Goal: Information Seeking & Learning: Learn about a topic

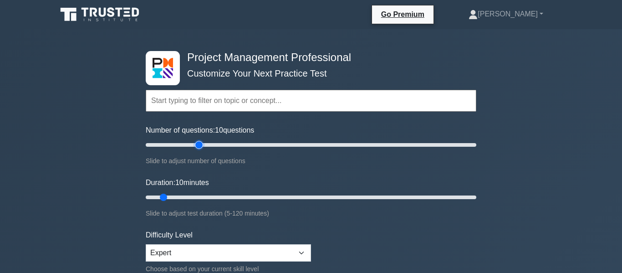
click at [194, 139] on input "Number of questions: 10 questions" at bounding box center [311, 144] width 330 height 11
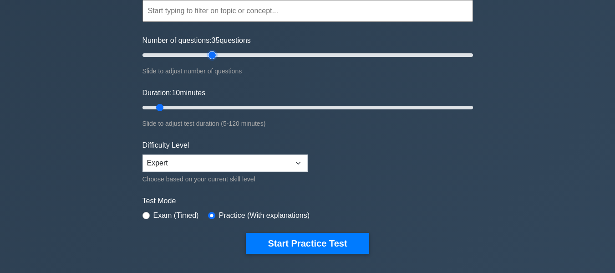
click at [216, 57] on input "Number of questions: 35 questions" at bounding box center [307, 55] width 330 height 11
click at [225, 56] on input "Number of questions: 55 questions" at bounding box center [307, 55] width 330 height 11
click at [248, 60] on input "Number of questions: 55 questions" at bounding box center [307, 55] width 330 height 11
type input "60"
click at [237, 58] on input "Number of questions: 65 questions" at bounding box center [307, 55] width 330 height 11
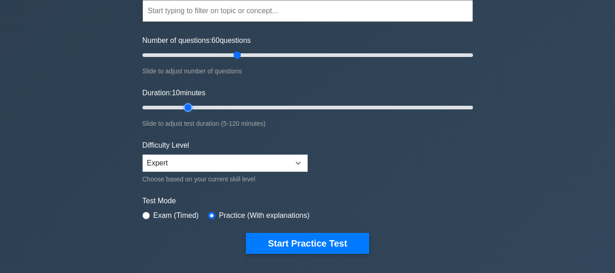
click at [194, 103] on input "Duration: 10 minutes" at bounding box center [307, 107] width 330 height 11
click at [220, 109] on input "Duration: 20 minutes" at bounding box center [307, 107] width 330 height 11
click at [254, 109] on input "Duration: 20 minutes" at bounding box center [307, 107] width 330 height 11
click at [274, 109] on input "Duration: 45 minutes" at bounding box center [307, 107] width 330 height 11
type input "60"
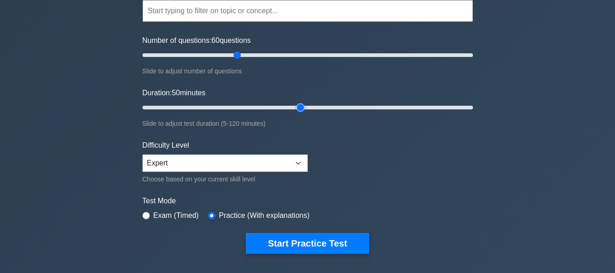
click at [297, 109] on input "Duration: 50 minutes" at bounding box center [307, 107] width 330 height 11
click at [192, 168] on select "Beginner Intermediate Expert" at bounding box center [224, 162] width 165 height 17
click at [194, 161] on select "Beginner Intermediate Expert" at bounding box center [224, 162] width 165 height 17
click at [200, 162] on select "Beginner Intermediate Expert" at bounding box center [224, 162] width 165 height 17
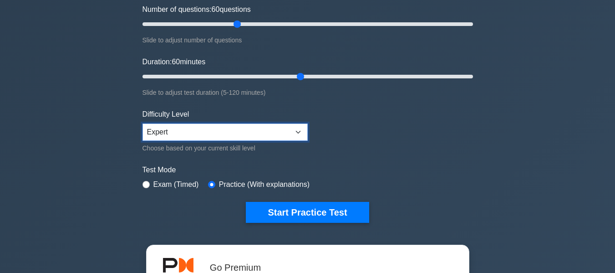
scroll to position [135, 0]
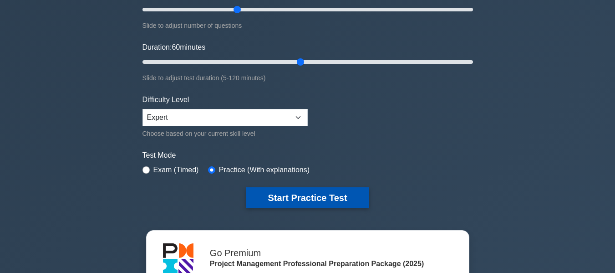
click at [305, 192] on button "Start Practice Test" at bounding box center [307, 197] width 123 height 21
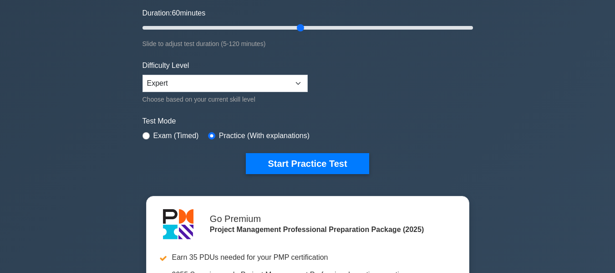
scroll to position [226, 0]
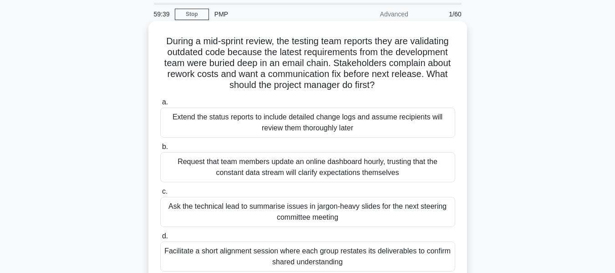
scroll to position [46, 0]
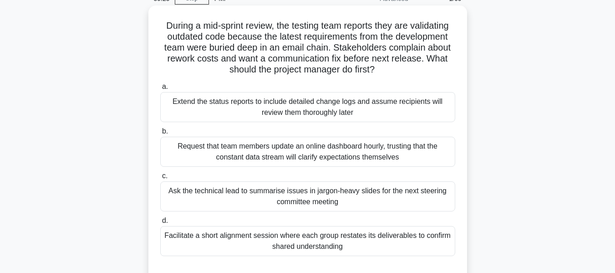
click at [242, 237] on div "Facilitate a short alignment session where each group restates its deliverables…" at bounding box center [307, 241] width 295 height 30
click at [160, 223] on input "d. Facilitate a short alignment session where each group restates its deliverab…" at bounding box center [160, 221] width 0 height 6
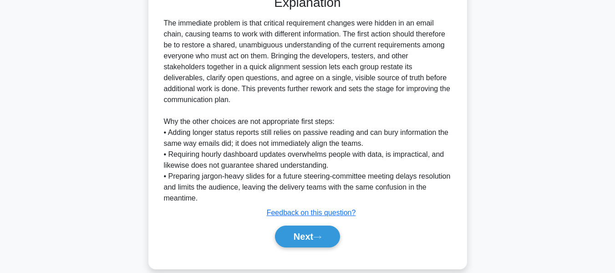
scroll to position [322, 0]
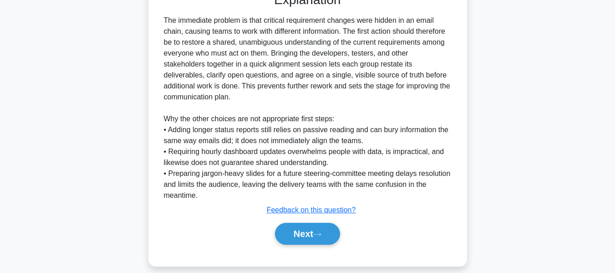
click at [300, 223] on button "Next" at bounding box center [307, 234] width 65 height 22
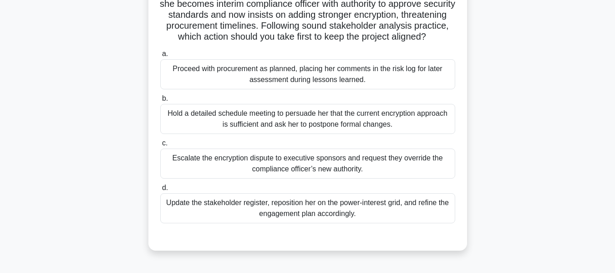
scroll to position [114, 0]
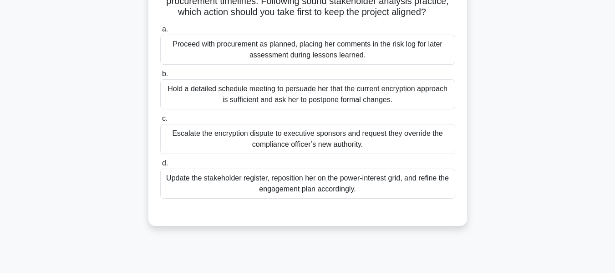
click at [314, 190] on div "Update the stakeholder register, reposition her on the power-interest grid, and…" at bounding box center [307, 183] width 295 height 30
click at [160, 166] on input "d. Update the stakeholder register, reposition her on the power-interest grid, …" at bounding box center [160, 163] width 0 height 6
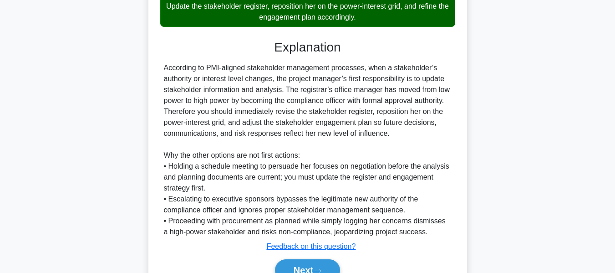
scroll to position [344, 0]
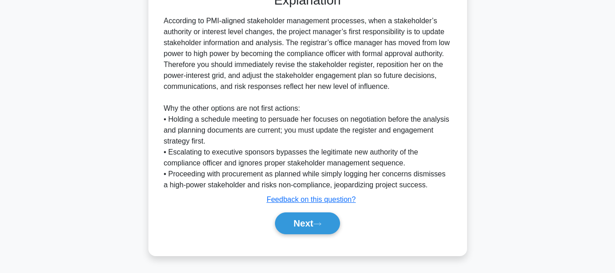
drag, startPoint x: 302, startPoint y: 224, endPoint x: 387, endPoint y: 194, distance: 90.3
click at [302, 224] on button "Next" at bounding box center [307, 223] width 65 height 22
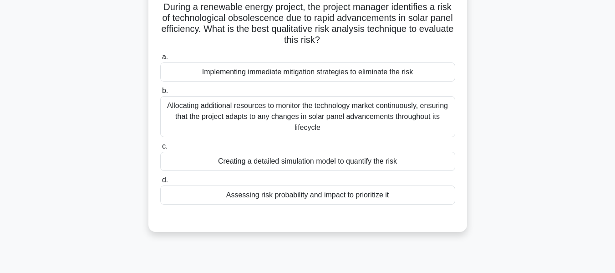
scroll to position [82, 0]
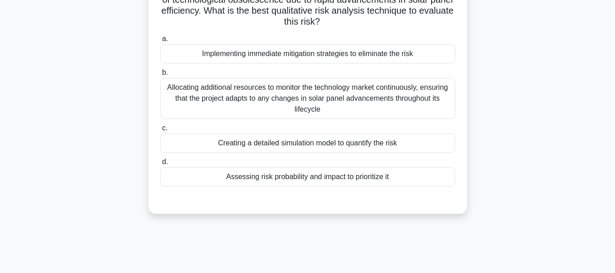
click at [248, 175] on div "Assessing risk probability and impact to prioritize it" at bounding box center [307, 176] width 295 height 19
click at [160, 165] on input "d. Assessing risk probability and impact to prioritize it" at bounding box center [160, 162] width 0 height 6
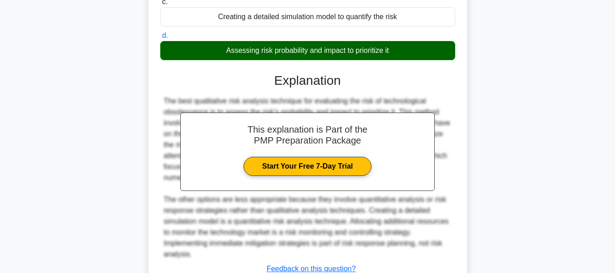
scroll to position [278, 0]
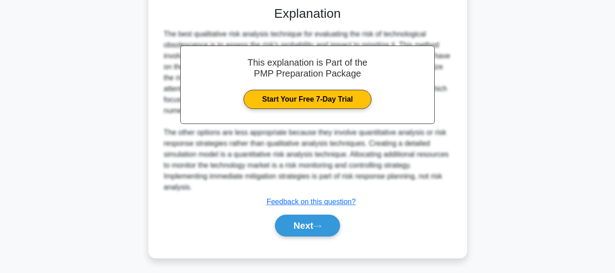
drag, startPoint x: 309, startPoint y: 221, endPoint x: 557, endPoint y: 151, distance: 257.8
click at [309, 221] on button "Next" at bounding box center [307, 225] width 65 height 22
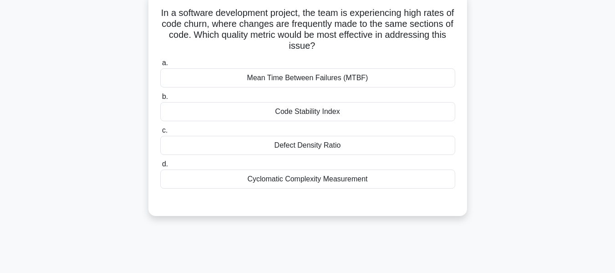
scroll to position [64, 0]
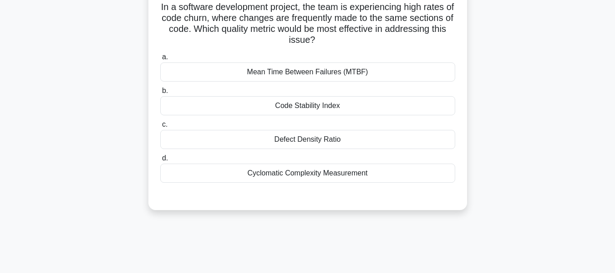
click at [321, 104] on div "Code Stability Index" at bounding box center [307, 105] width 295 height 19
click at [160, 94] on input "b. Code Stability Index" at bounding box center [160, 91] width 0 height 6
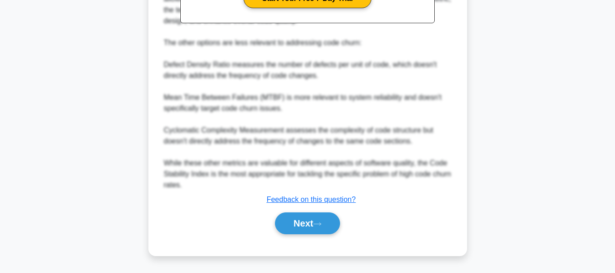
drag, startPoint x: 312, startPoint y: 228, endPoint x: 406, endPoint y: 197, distance: 99.2
click at [312, 228] on button "Next" at bounding box center [307, 223] width 65 height 22
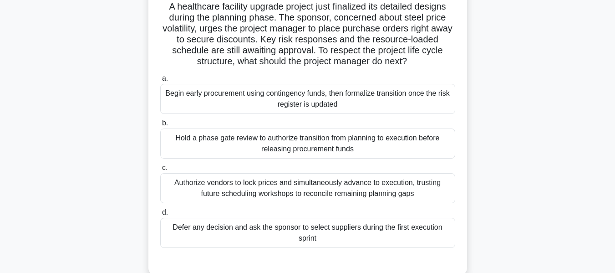
scroll to position [65, 0]
click at [237, 226] on div "Defer any decision and ask the sponsor to select suppliers during the first exe…" at bounding box center [307, 232] width 295 height 30
click at [160, 215] on input "d. Defer any decision and ask the sponsor to select suppliers during the first …" at bounding box center [160, 212] width 0 height 6
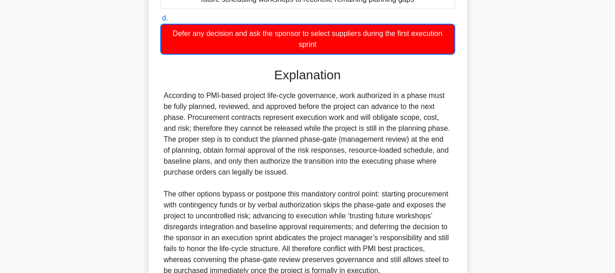
scroll to position [345, 0]
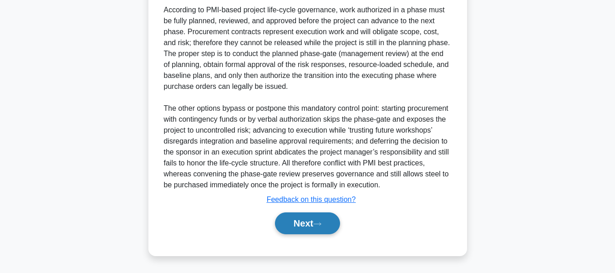
click at [309, 223] on button "Next" at bounding box center [307, 223] width 65 height 22
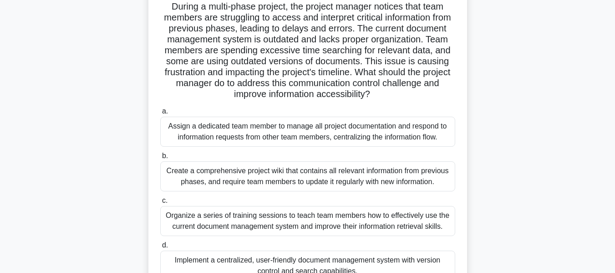
scroll to position [112, 0]
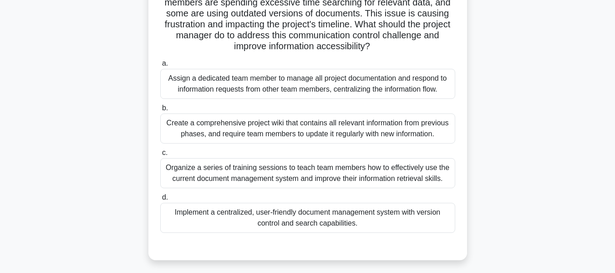
click at [253, 214] on div "Implement a centralized, user-friendly document management system with version …" at bounding box center [307, 218] width 295 height 30
click at [160, 200] on input "d. Implement a centralized, user-friendly document management system with versi…" at bounding box center [160, 197] width 0 height 6
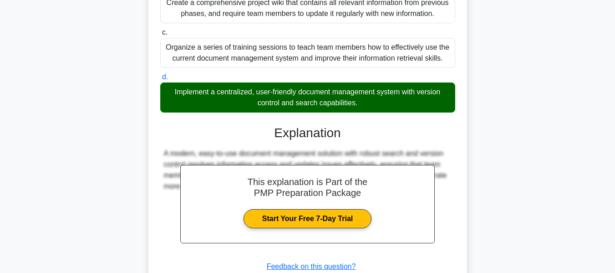
scroll to position [300, 0]
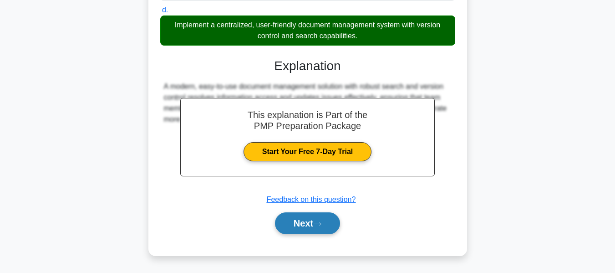
click at [293, 222] on button "Next" at bounding box center [307, 223] width 65 height 22
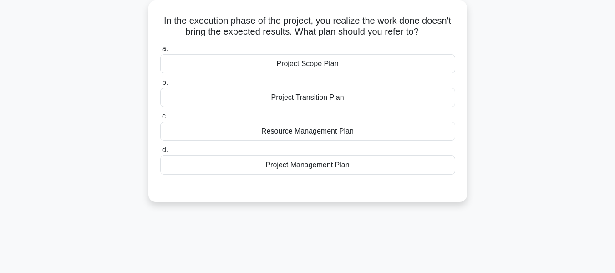
scroll to position [37, 0]
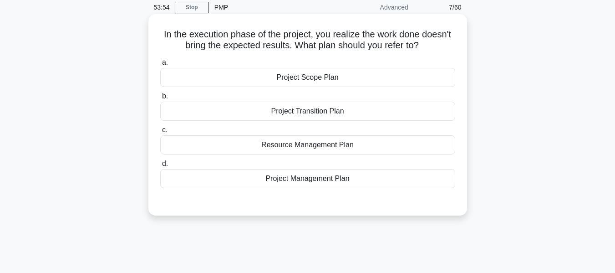
click at [297, 76] on div "Project Scope Plan" at bounding box center [307, 77] width 295 height 19
click at [160, 66] on input "a. Project Scope Plan" at bounding box center [160, 63] width 0 height 6
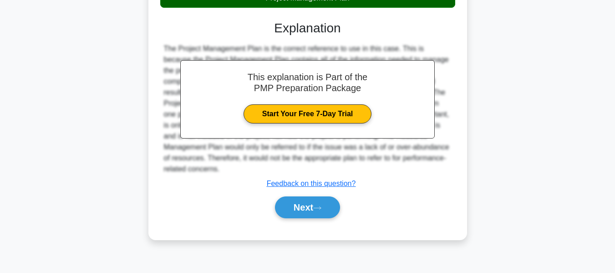
scroll to position [219, 0]
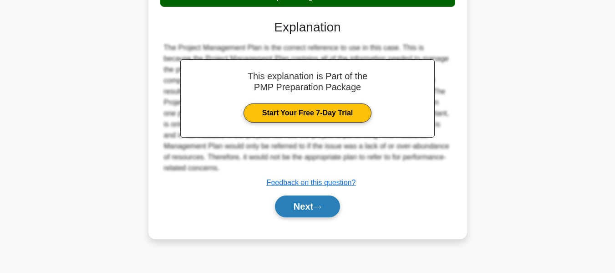
click at [290, 203] on button "Next" at bounding box center [307, 206] width 65 height 22
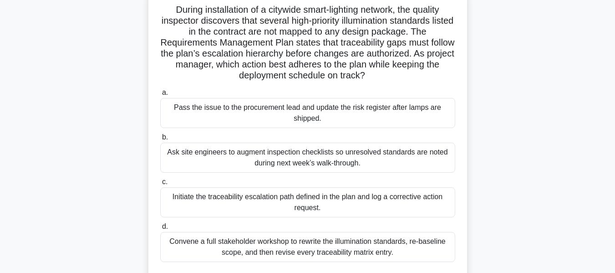
scroll to position [46, 0]
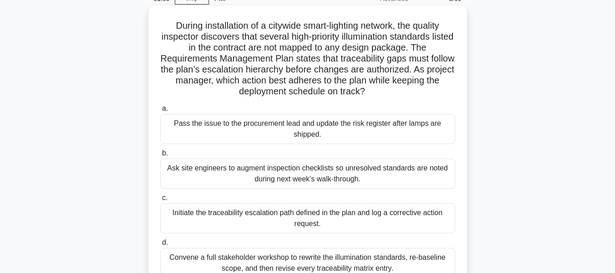
click at [262, 215] on div "Initiate the traceability escalation path defined in the plan and log a correct…" at bounding box center [307, 218] width 295 height 30
click at [160, 201] on input "c. Initiate the traceability escalation path defined in the plan and log a corr…" at bounding box center [160, 198] width 0 height 6
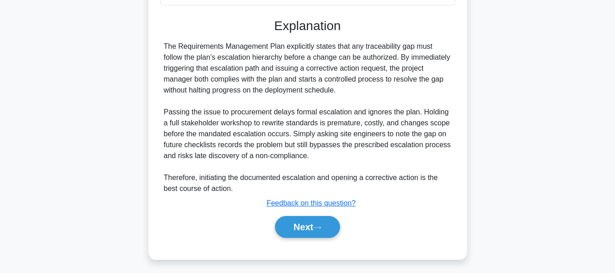
scroll to position [322, 0]
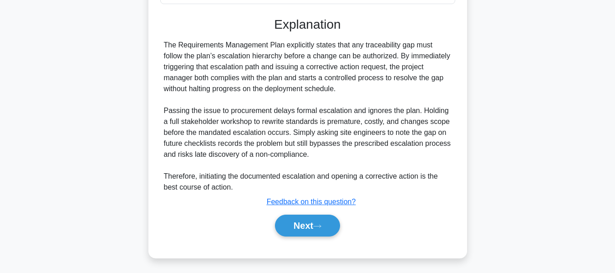
drag, startPoint x: 294, startPoint y: 220, endPoint x: 553, endPoint y: 144, distance: 269.9
click at [294, 220] on button "Next" at bounding box center [307, 225] width 65 height 22
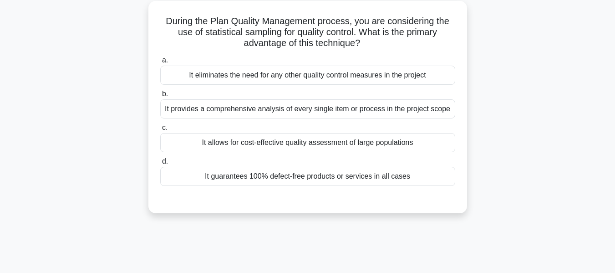
scroll to position [61, 0]
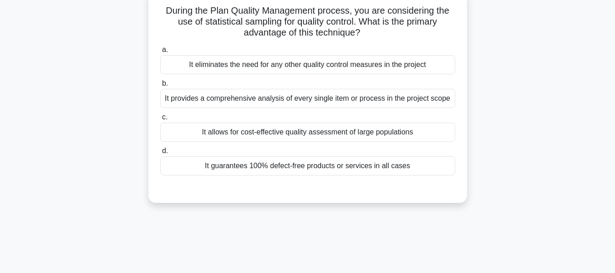
click at [246, 131] on div "It allows for cost-effective quality assessment of large populations" at bounding box center [307, 131] width 295 height 19
click at [160, 120] on input "c. It allows for cost-effective quality assessment of large populations" at bounding box center [160, 117] width 0 height 6
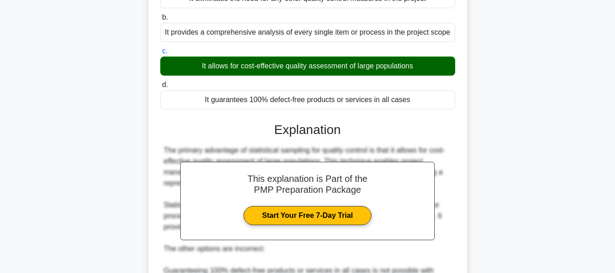
scroll to position [311, 0]
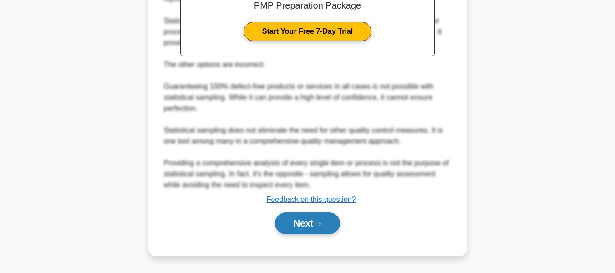
click at [312, 218] on button "Next" at bounding box center [307, 223] width 65 height 22
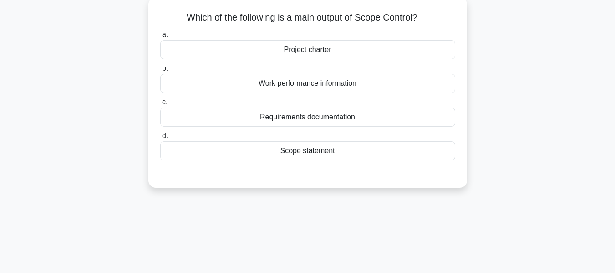
scroll to position [57, 0]
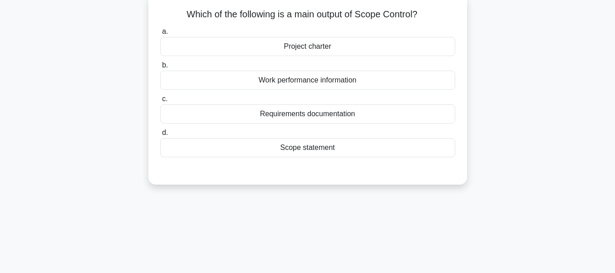
click at [305, 79] on div "Work performance information" at bounding box center [307, 80] width 295 height 19
click at [160, 68] on input "b. Work performance information" at bounding box center [160, 65] width 0 height 6
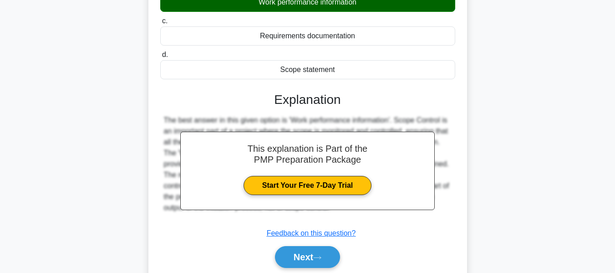
scroll to position [219, 0]
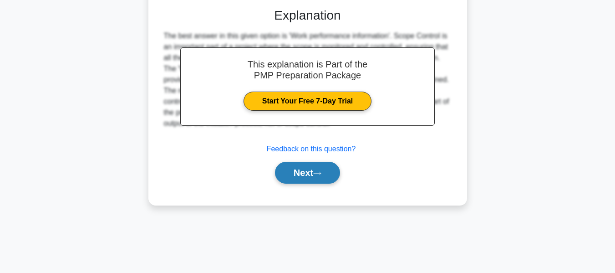
click at [304, 174] on button "Next" at bounding box center [307, 173] width 65 height 22
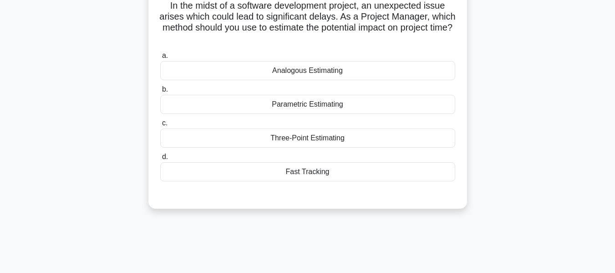
scroll to position [46, 0]
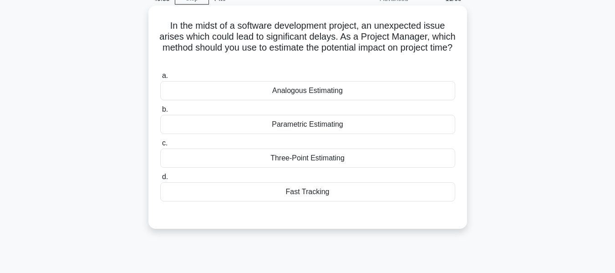
click at [299, 157] on div "Three-Point Estimating" at bounding box center [307, 157] width 295 height 19
click at [160, 146] on input "c. Three-Point Estimating" at bounding box center [160, 143] width 0 height 6
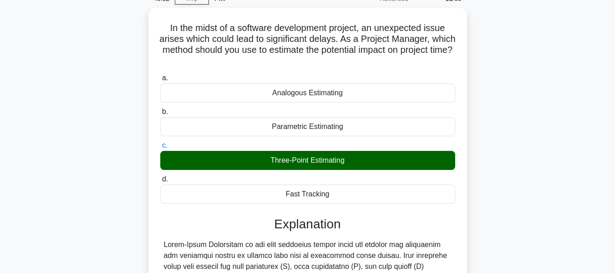
scroll to position [245, 0]
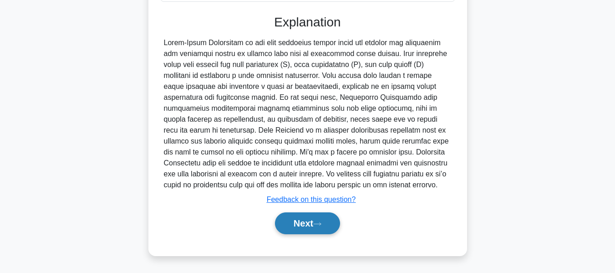
click at [306, 223] on button "Next" at bounding box center [307, 223] width 65 height 22
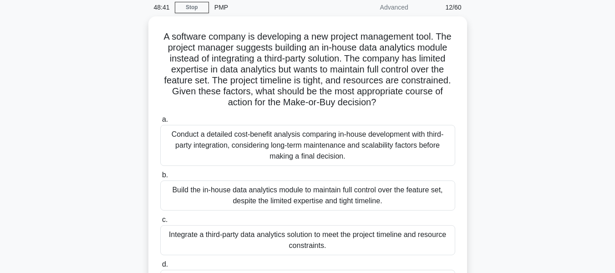
scroll to position [82, 0]
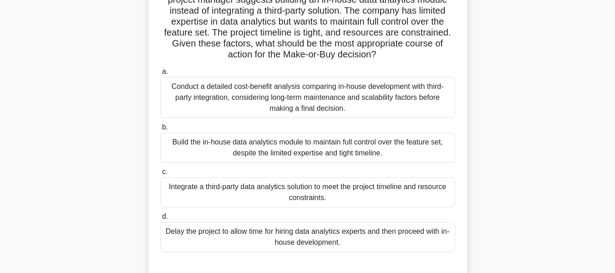
click at [298, 92] on div "Conduct a detailed cost-benefit analysis comparing in-house development with th…" at bounding box center [307, 97] width 295 height 41
click at [160, 75] on input "a. Conduct a detailed cost-benefit analysis comparing in-house development with…" at bounding box center [160, 72] width 0 height 6
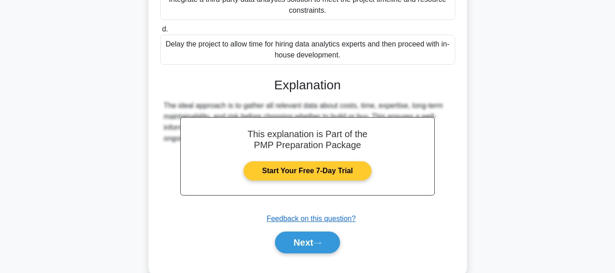
scroll to position [289, 0]
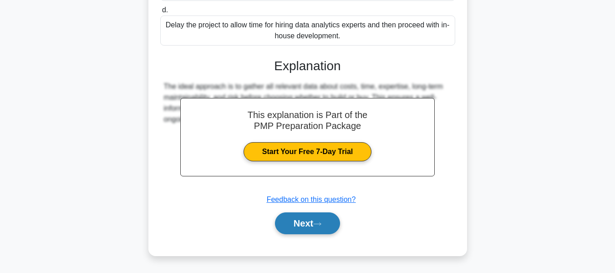
click at [308, 218] on button "Next" at bounding box center [307, 223] width 65 height 22
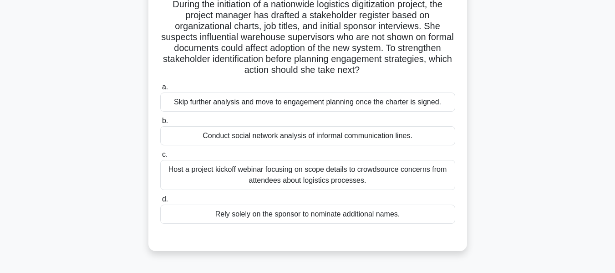
scroll to position [68, 0]
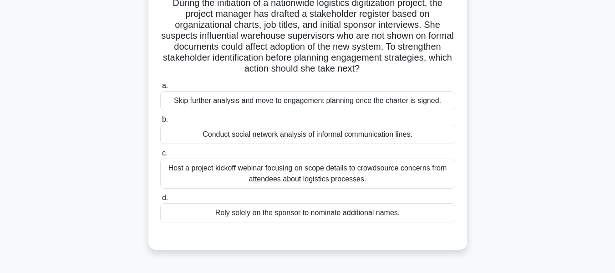
click at [398, 134] on div "Conduct social network analysis of informal communication lines." at bounding box center [307, 134] width 295 height 19
click at [160, 122] on input "b. Conduct social network analysis of informal communication lines." at bounding box center [160, 120] width 0 height 6
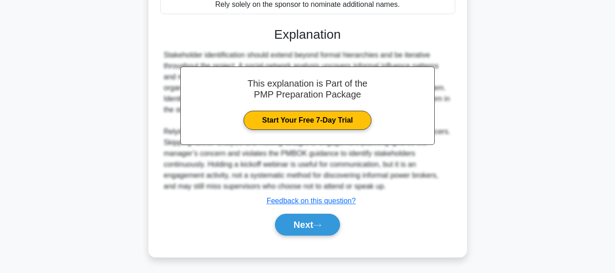
scroll to position [278, 0]
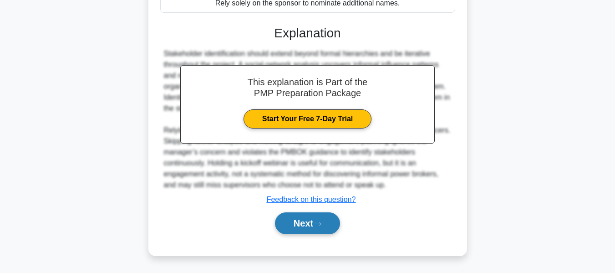
click at [310, 225] on button "Next" at bounding box center [307, 223] width 65 height 22
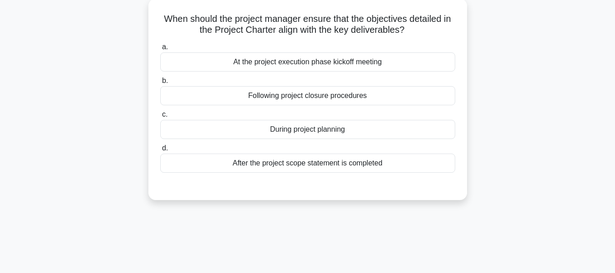
scroll to position [37, 0]
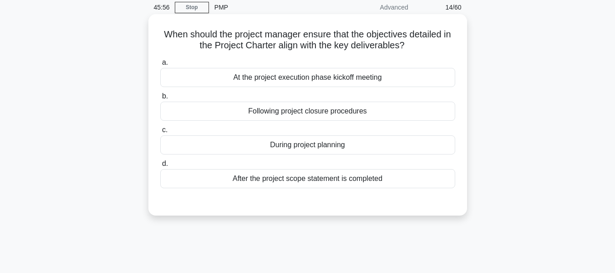
click at [260, 178] on div "After the project scope statement is completed" at bounding box center [307, 178] width 295 height 19
click at [160, 167] on input "d. After the project scope statement is completed" at bounding box center [160, 164] width 0 height 6
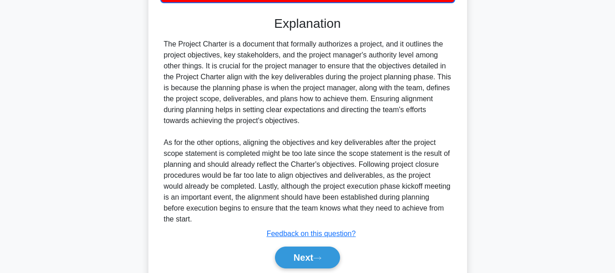
scroll to position [257, 0]
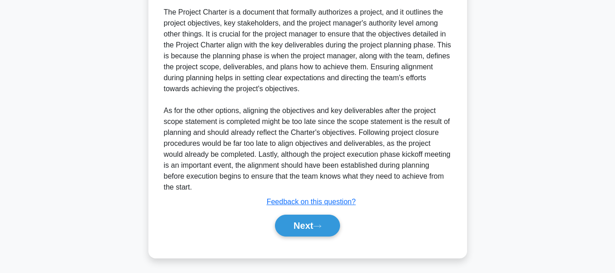
click at [298, 226] on button "Next" at bounding box center [307, 225] width 65 height 22
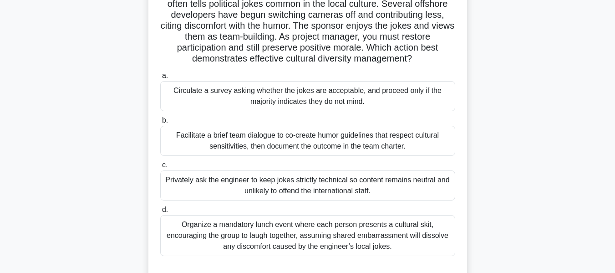
scroll to position [81, 0]
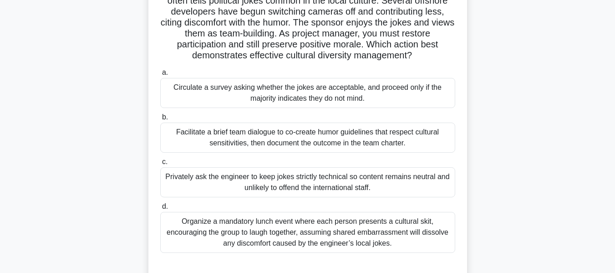
click at [235, 136] on div "Facilitate a brief team dialogue to co-create humor guidelines that respect cul…" at bounding box center [307, 137] width 295 height 30
click at [160, 120] on input "b. Facilitate a brief team dialogue to co-create humor guidelines that respect …" at bounding box center [160, 117] width 0 height 6
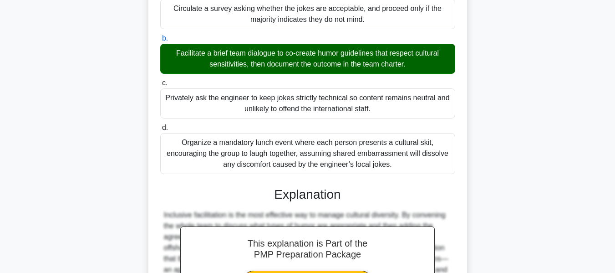
scroll to position [322, 0]
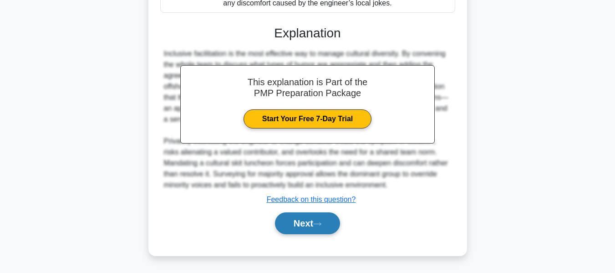
click at [296, 215] on button "Next" at bounding box center [307, 223] width 65 height 22
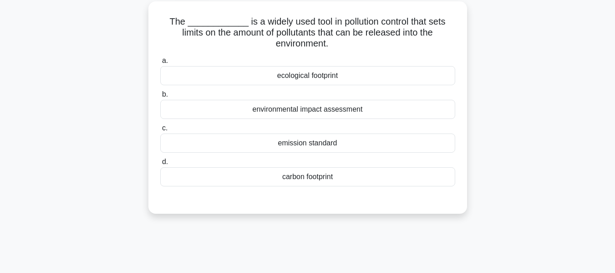
scroll to position [56, 0]
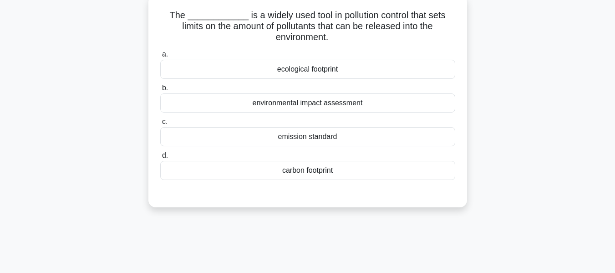
click at [291, 170] on div "carbon footprint" at bounding box center [307, 170] width 295 height 19
click at [160, 158] on input "d. carbon footprint" at bounding box center [160, 155] width 0 height 6
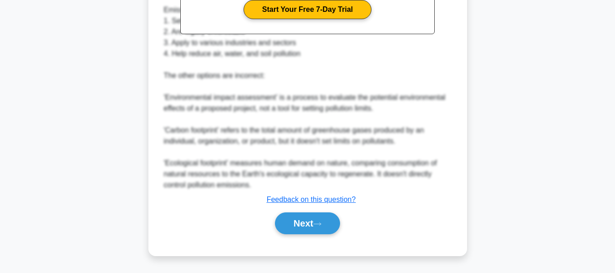
scroll to position [334, 0]
click at [301, 219] on button "Next" at bounding box center [307, 223] width 65 height 22
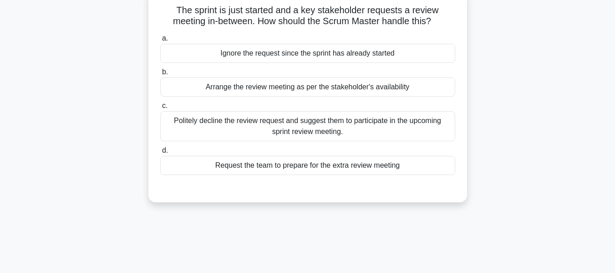
scroll to position [66, 0]
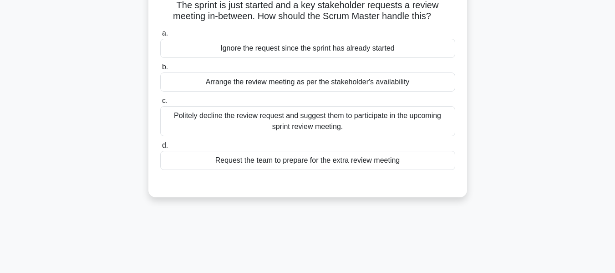
click at [304, 119] on div "Politely decline the review request and suggest them to participate in the upco…" at bounding box center [307, 121] width 295 height 30
click at [160, 104] on input "c. Politely decline the review request and suggest them to participate in the u…" at bounding box center [160, 101] width 0 height 6
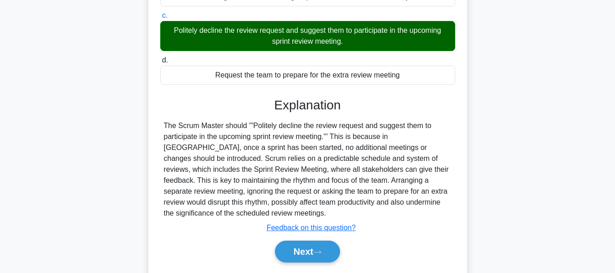
scroll to position [219, 0]
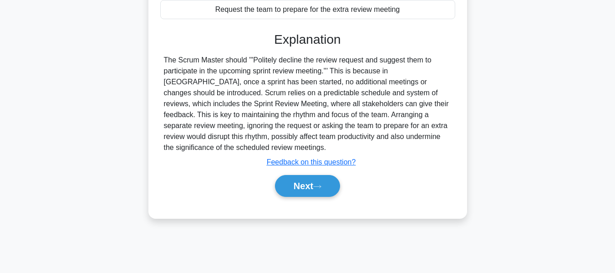
click at [311, 183] on button "Next" at bounding box center [307, 186] width 65 height 22
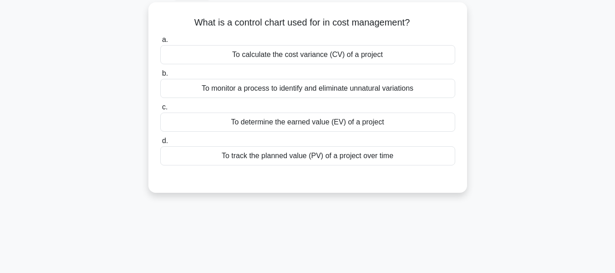
scroll to position [55, 0]
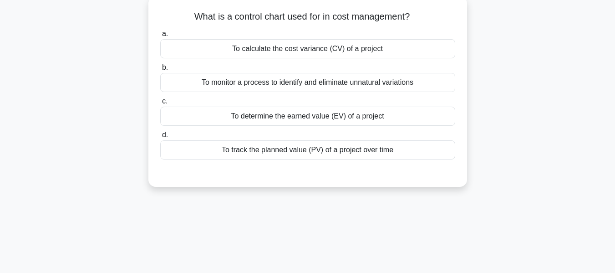
click at [276, 84] on div "To monitor a process to identify and eliminate unnatural variations" at bounding box center [307, 82] width 295 height 19
click at [160, 71] on input "b. To monitor a process to identify and eliminate unnatural variations" at bounding box center [160, 68] width 0 height 6
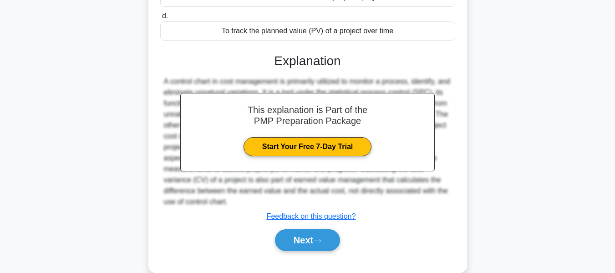
scroll to position [219, 0]
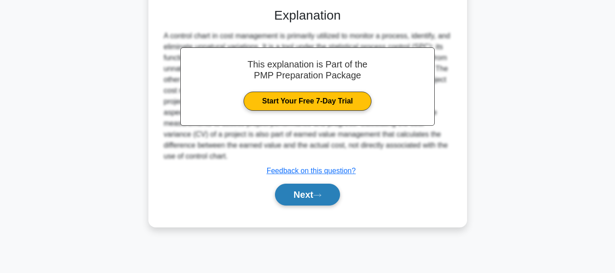
click at [307, 196] on button "Next" at bounding box center [307, 194] width 65 height 22
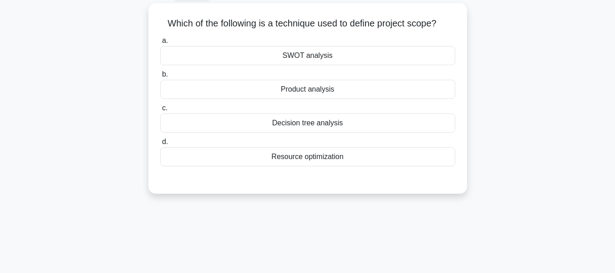
scroll to position [56, 0]
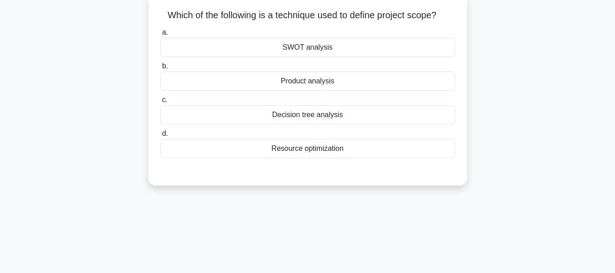
click at [292, 81] on div "Product analysis" at bounding box center [307, 80] width 295 height 19
click at [160, 69] on input "b. Product analysis" at bounding box center [160, 66] width 0 height 6
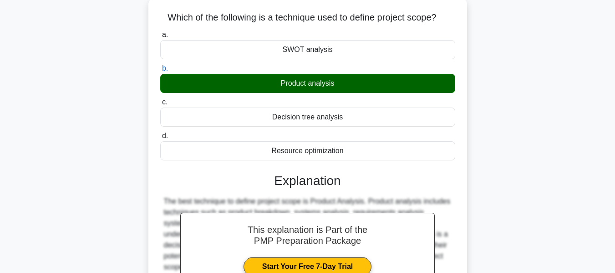
scroll to position [219, 0]
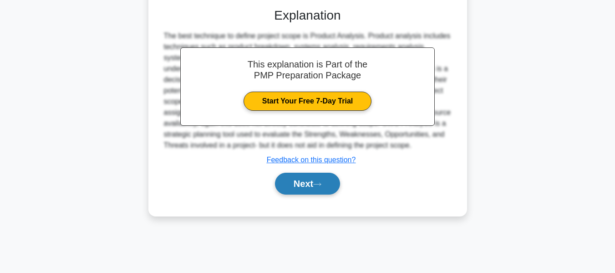
click at [320, 178] on button "Next" at bounding box center [307, 184] width 65 height 22
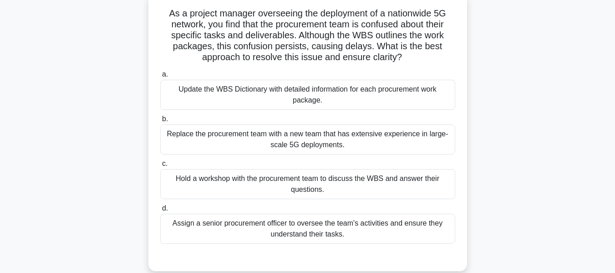
scroll to position [61, 0]
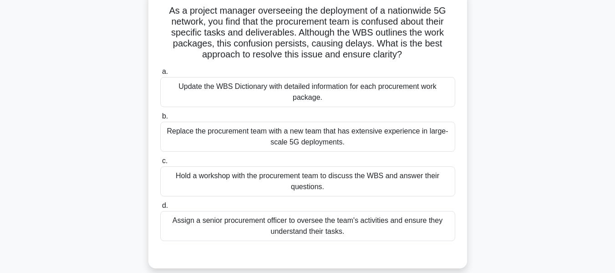
click at [267, 178] on div "Hold a workshop with the procurement team to discuss the WBS and answer their q…" at bounding box center [307, 181] width 295 height 30
click at [160, 164] on input "c. Hold a workshop with the procurement team to discuss the WBS and answer thei…" at bounding box center [160, 161] width 0 height 6
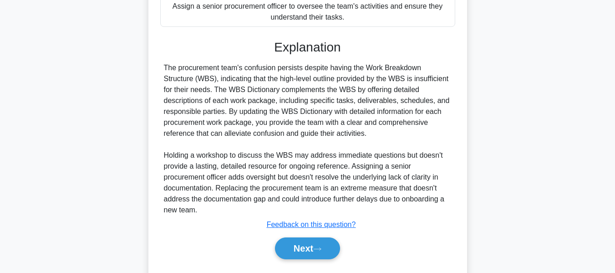
scroll to position [301, 0]
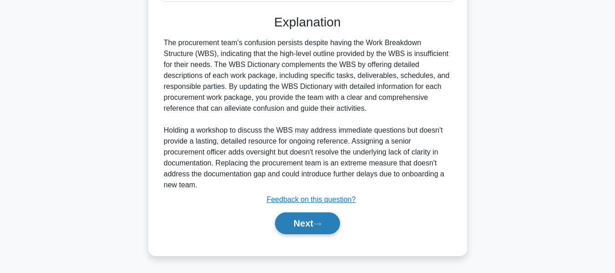
click at [316, 218] on button "Next" at bounding box center [307, 223] width 65 height 22
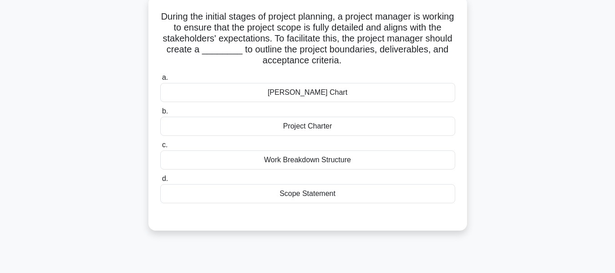
scroll to position [60, 0]
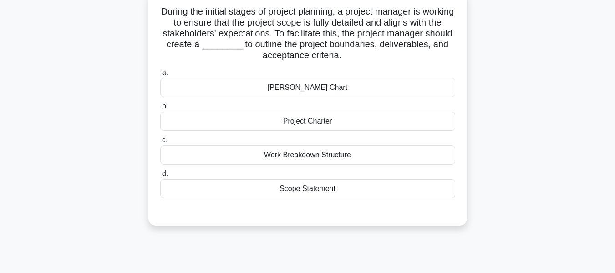
click at [324, 187] on div "Scope Statement" at bounding box center [307, 188] width 295 height 19
click at [160, 177] on input "d. Scope Statement" at bounding box center [160, 174] width 0 height 6
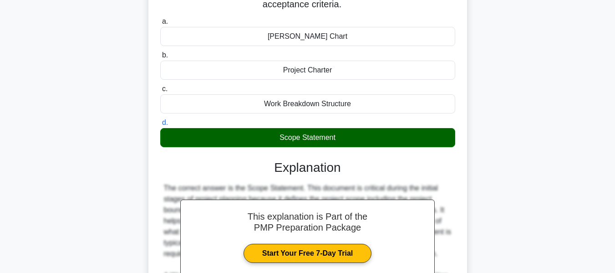
scroll to position [289, 0]
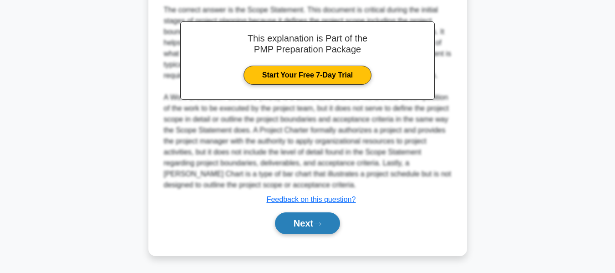
click at [300, 214] on button "Next" at bounding box center [307, 223] width 65 height 22
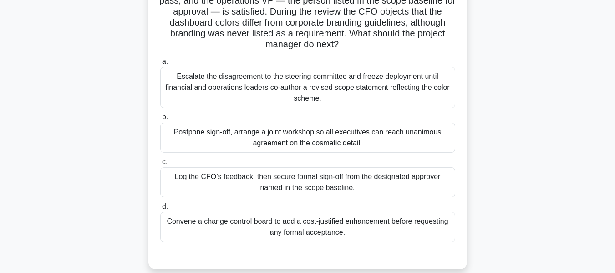
scroll to position [110, 0]
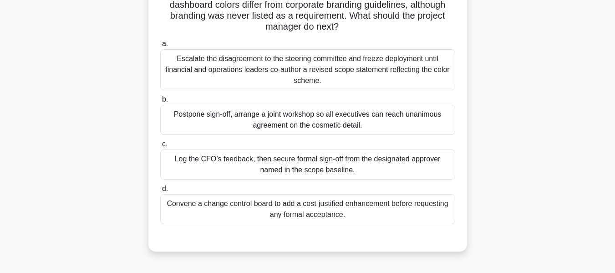
click at [257, 163] on div "Log the CFO’s feedback, then secure formal sign-off from the designated approve…" at bounding box center [307, 164] width 295 height 30
click at [160, 147] on input "c. Log the CFO’s feedback, then secure formal sign-off from the designated appr…" at bounding box center [160, 144] width 0 height 6
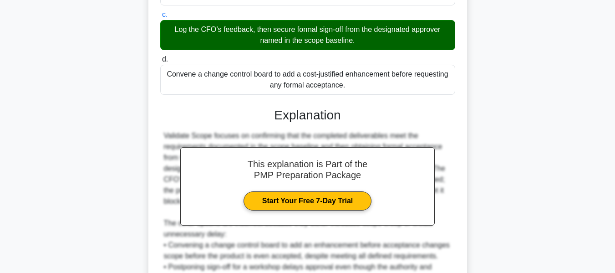
scroll to position [383, 0]
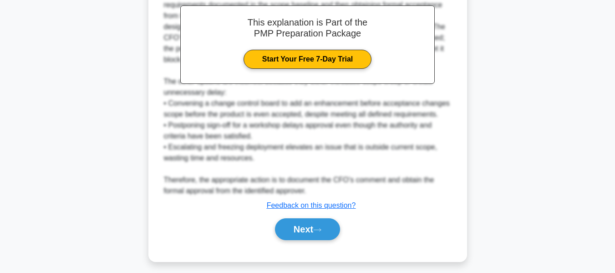
drag, startPoint x: 301, startPoint y: 225, endPoint x: 475, endPoint y: 190, distance: 177.5
click at [301, 225] on button "Next" at bounding box center [307, 229] width 65 height 22
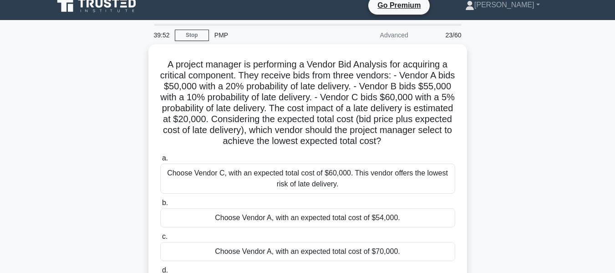
scroll to position [55, 0]
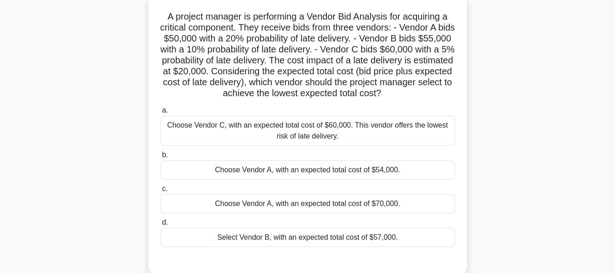
click at [240, 62] on h5 "A project manager is performing a Vendor Bid Analysis for acquiring a critical …" at bounding box center [307, 55] width 297 height 88
click at [296, 61] on h5 "A project manager is performing a Vendor Bid Analysis for acquiring a critical …" at bounding box center [307, 55] width 297 height 88
click at [327, 202] on div "Choose Vendor A, with an expected total cost of $70,000." at bounding box center [307, 203] width 295 height 19
click at [160, 192] on input "c. Choose Vendor A, with an expected total cost of $70,000." at bounding box center [160, 189] width 0 height 6
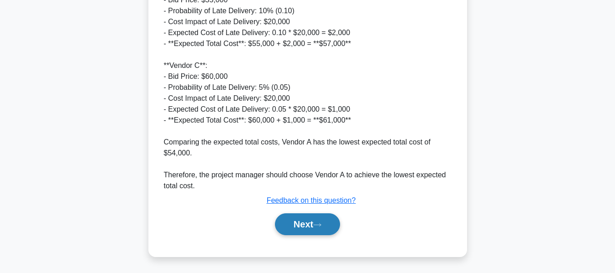
scroll to position [465, 0]
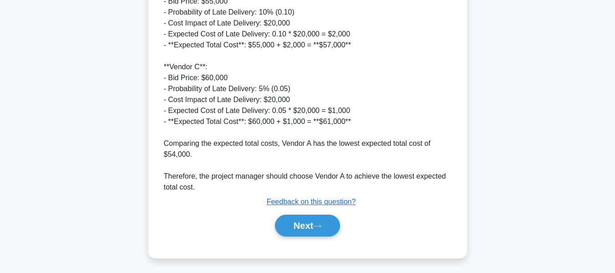
drag, startPoint x: 294, startPoint y: 219, endPoint x: 531, endPoint y: 123, distance: 255.2
click at [294, 219] on button "Next" at bounding box center [307, 225] width 65 height 22
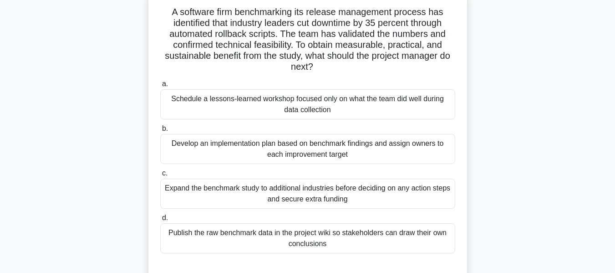
scroll to position [46, 0]
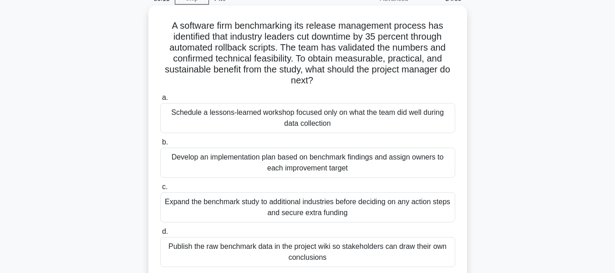
click at [247, 158] on div "Develop an implementation plan based on benchmark findings and assign owners to…" at bounding box center [307, 162] width 295 height 30
click at [160, 145] on input "b. Develop an implementation plan based on benchmark findings and assign owners…" at bounding box center [160, 142] width 0 height 6
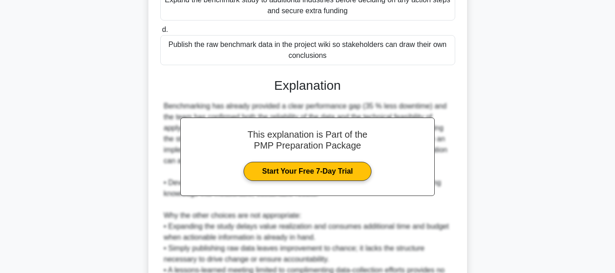
scroll to position [319, 0]
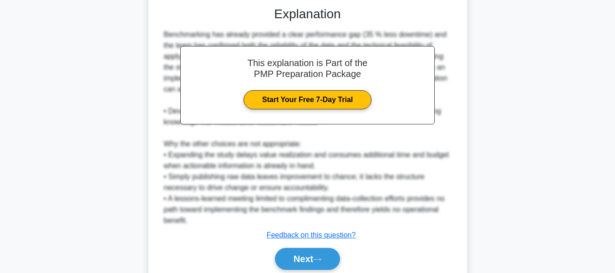
drag, startPoint x: 306, startPoint y: 254, endPoint x: 458, endPoint y: 179, distance: 169.6
click at [306, 254] on button "Next" at bounding box center [307, 259] width 65 height 22
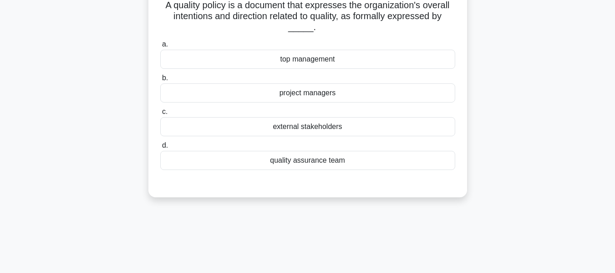
scroll to position [62, 0]
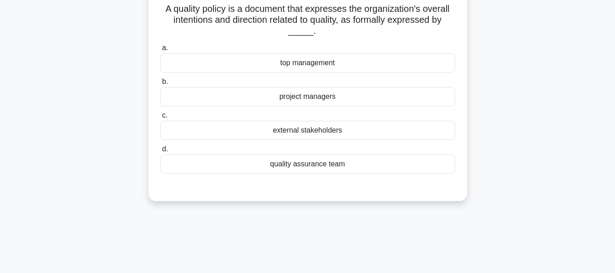
click at [310, 59] on div "top management" at bounding box center [307, 62] width 295 height 19
click at [160, 51] on input "a. top management" at bounding box center [160, 48] width 0 height 6
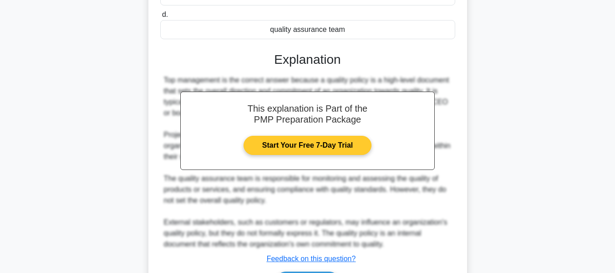
scroll to position [256, 0]
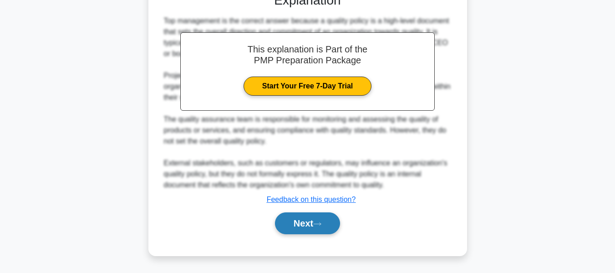
click at [289, 221] on button "Next" at bounding box center [307, 223] width 65 height 22
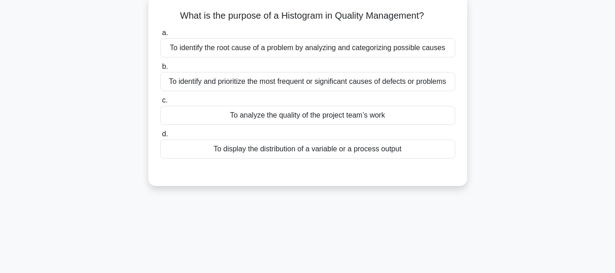
scroll to position [60, 0]
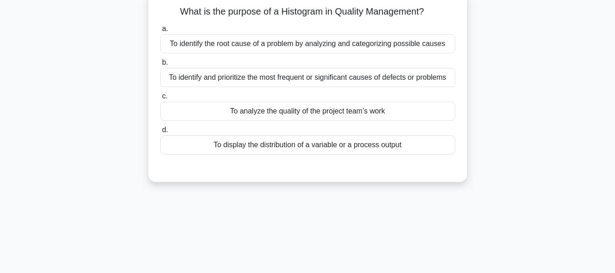
click at [302, 144] on div "To display the distribution of a variable or a process output" at bounding box center [307, 144] width 295 height 19
click at [160, 133] on input "d. To display the distribution of a variable or a process output" at bounding box center [160, 130] width 0 height 6
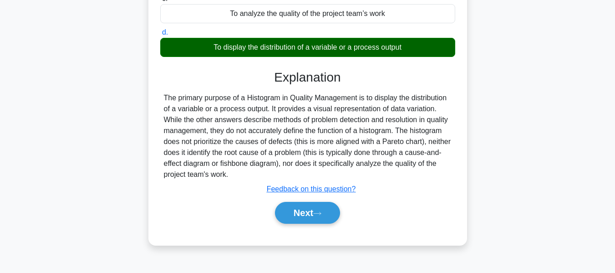
scroll to position [219, 0]
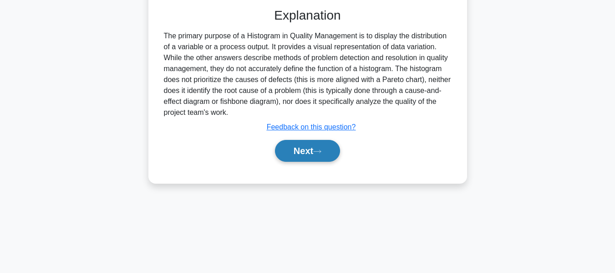
click at [304, 151] on button "Next" at bounding box center [307, 151] width 65 height 22
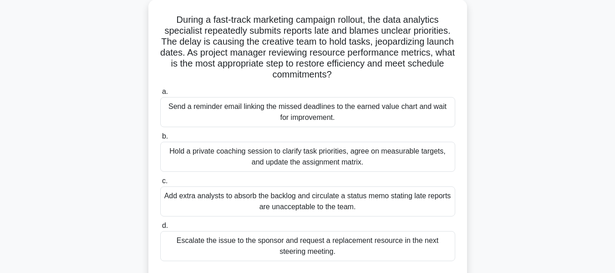
scroll to position [59, 0]
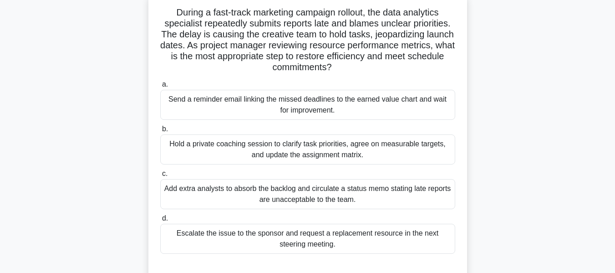
click at [350, 148] on div "Hold a private coaching session to clarify task priorities, agree on measurable…" at bounding box center [307, 149] width 295 height 30
click at [160, 132] on input "b. Hold a private coaching session to clarify task priorities, agree on measura…" at bounding box center [160, 129] width 0 height 6
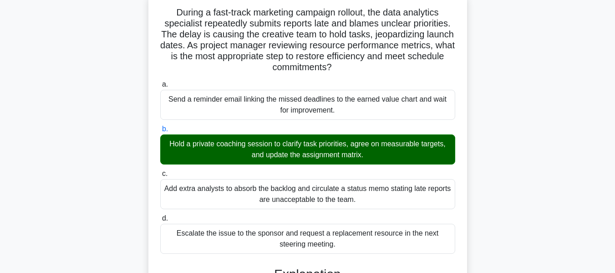
scroll to position [289, 0]
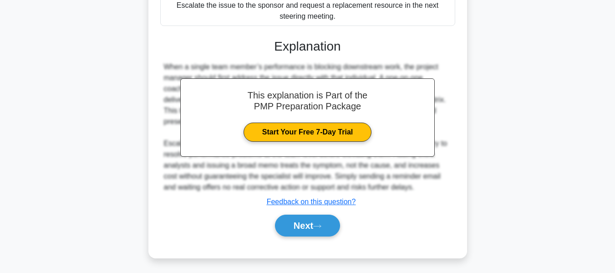
drag, startPoint x: 295, startPoint y: 221, endPoint x: 474, endPoint y: 180, distance: 183.5
click at [295, 221] on button "Next" at bounding box center [307, 225] width 65 height 22
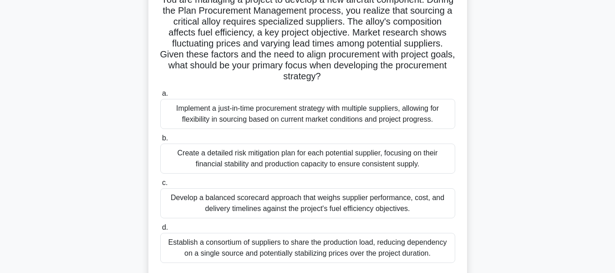
scroll to position [76, 0]
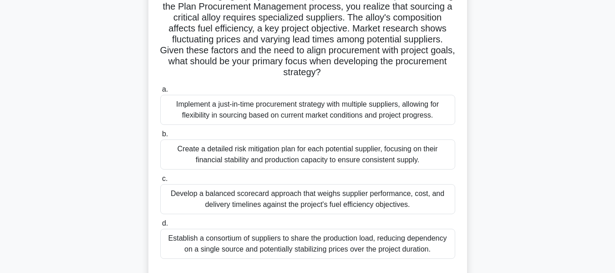
click at [393, 201] on div "Develop a balanced scorecard approach that weighs supplier performance, cost, a…" at bounding box center [307, 199] width 295 height 30
click at [160, 182] on input "c. Develop a balanced scorecard approach that weighs supplier performance, cost…" at bounding box center [160, 179] width 0 height 6
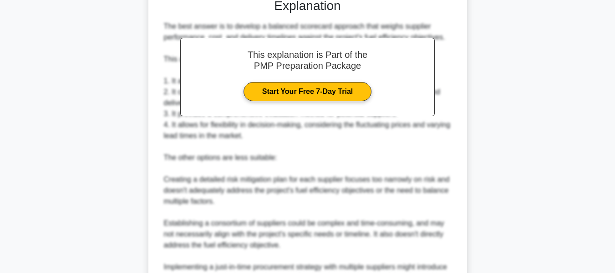
scroll to position [497, 0]
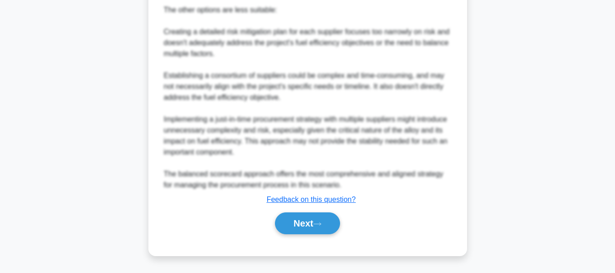
drag, startPoint x: 300, startPoint y: 215, endPoint x: 423, endPoint y: 180, distance: 128.2
click at [300, 215] on button "Next" at bounding box center [307, 223] width 65 height 22
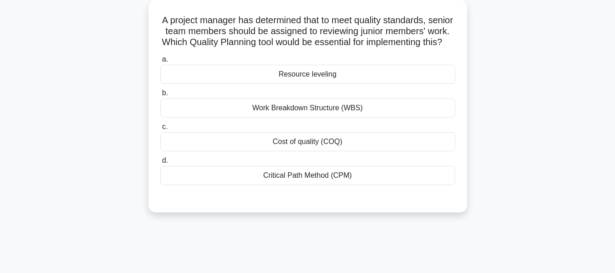
scroll to position [54, 0]
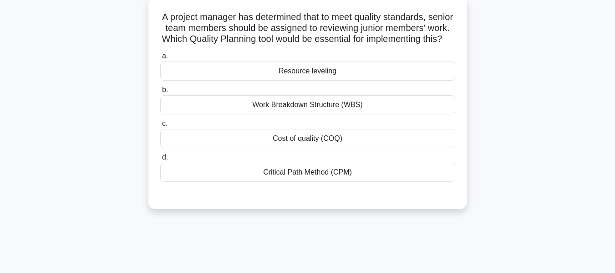
click at [294, 148] on div "Cost of quality (COQ)" at bounding box center [307, 138] width 295 height 19
click at [160, 127] on input "c. Cost of quality (COQ)" at bounding box center [160, 124] width 0 height 6
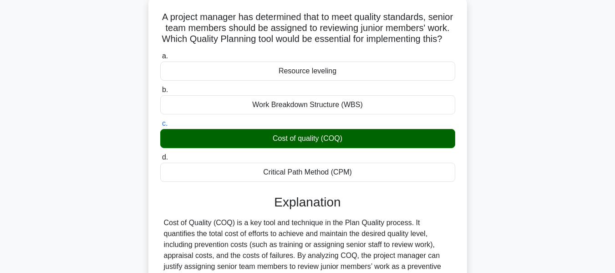
scroll to position [219, 0]
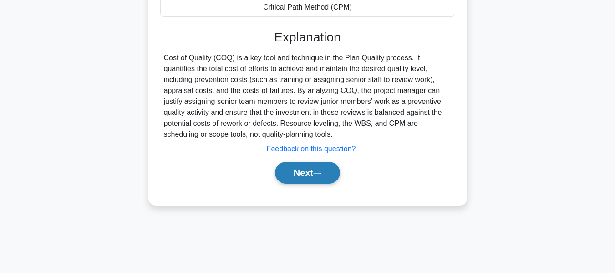
click at [311, 183] on button "Next" at bounding box center [307, 173] width 65 height 22
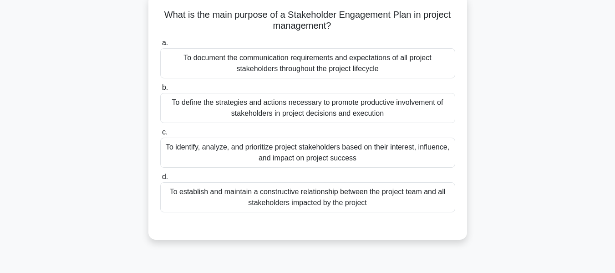
scroll to position [61, 0]
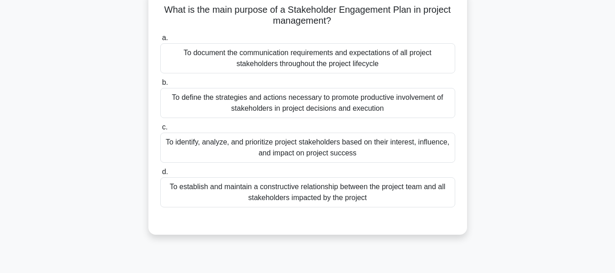
click at [329, 108] on div "To define the strategies and actions necessary to promote productive involvemen…" at bounding box center [307, 103] width 295 height 30
click at [160, 86] on input "b. To define the strategies and actions necessary to promote productive involve…" at bounding box center [160, 83] width 0 height 6
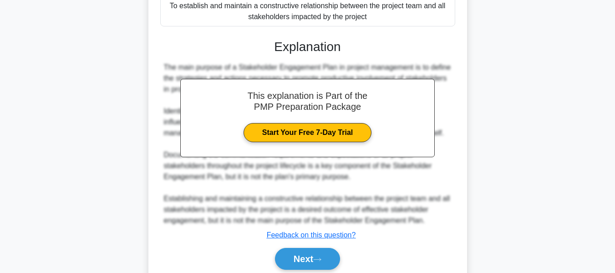
scroll to position [278, 0]
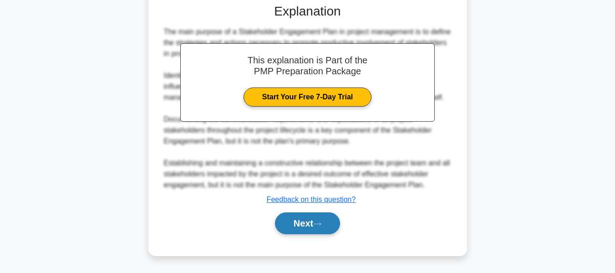
click at [302, 220] on button "Next" at bounding box center [307, 223] width 65 height 22
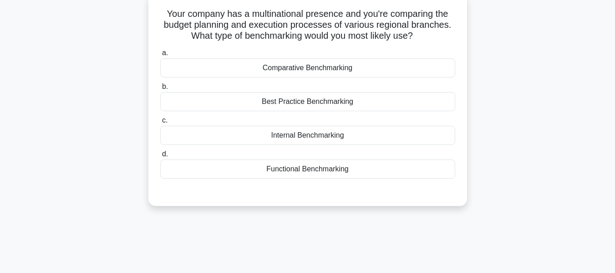
scroll to position [62, 0]
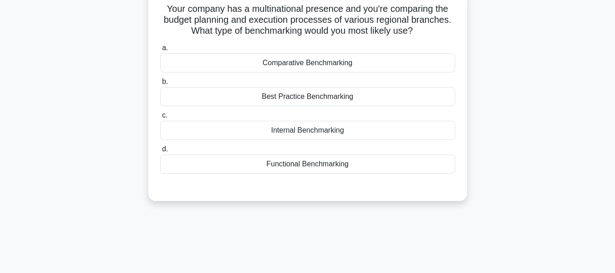
click at [269, 128] on div "Internal Benchmarking" at bounding box center [307, 130] width 295 height 19
click at [160, 118] on input "c. Internal Benchmarking" at bounding box center [160, 115] width 0 height 6
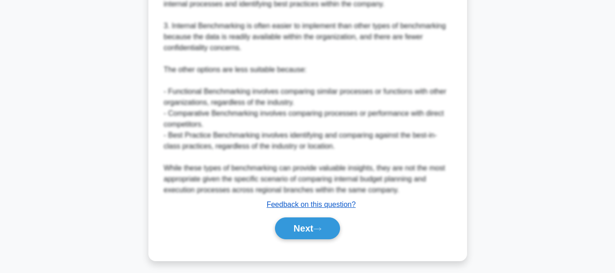
scroll to position [453, 0]
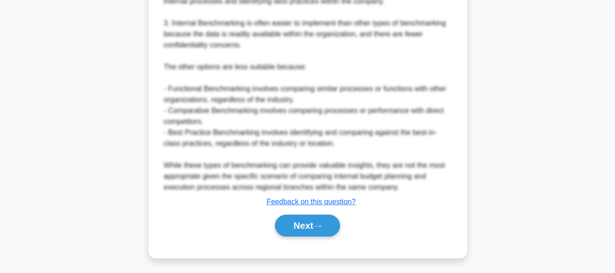
drag, startPoint x: 300, startPoint y: 224, endPoint x: 475, endPoint y: 168, distance: 183.7
click at [300, 224] on button "Next" at bounding box center [307, 225] width 65 height 22
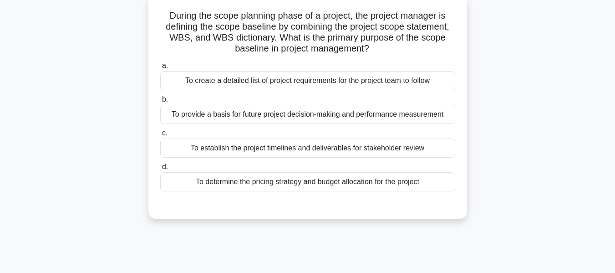
scroll to position [60, 0]
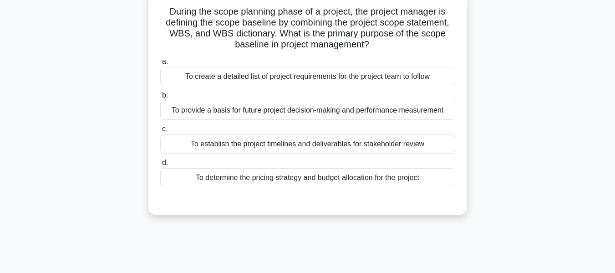
click at [392, 73] on div "To create a detailed list of project requirements for the project team to follow" at bounding box center [307, 76] width 295 height 19
click at [160, 65] on input "a. To create a detailed list of project requirements for the project team to fo…" at bounding box center [160, 62] width 0 height 6
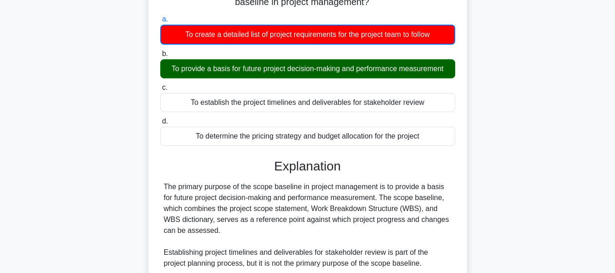
scroll to position [246, 0]
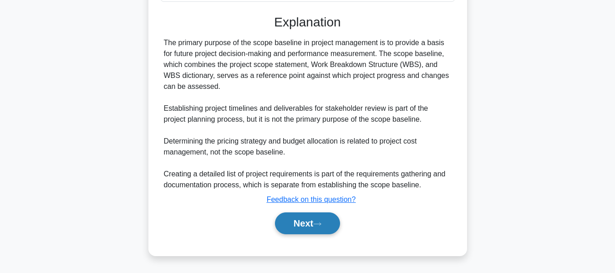
click at [296, 214] on button "Next" at bounding box center [307, 223] width 65 height 22
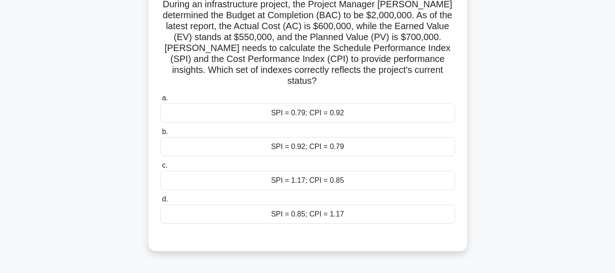
scroll to position [63, 0]
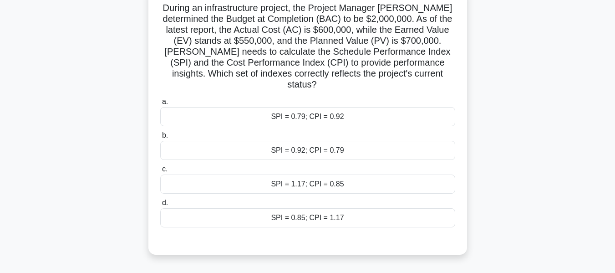
click at [310, 141] on div "SPI = 0.92; CPI = 0.79" at bounding box center [307, 150] width 295 height 19
click at [160, 138] on input "b. SPI = 0.92; CPI = 0.79" at bounding box center [160, 135] width 0 height 6
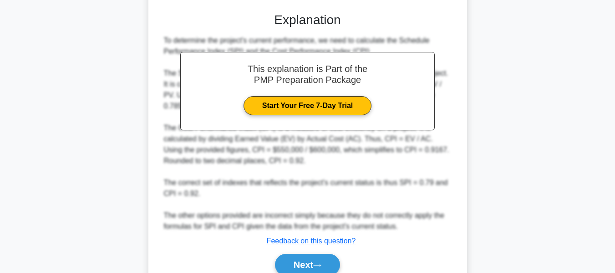
scroll to position [323, 0]
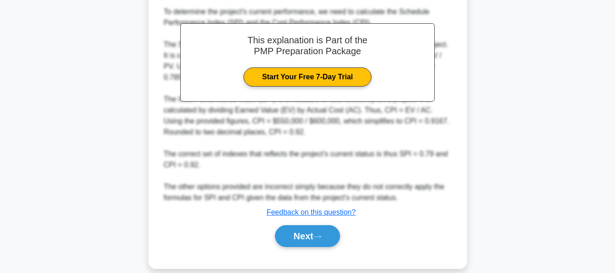
drag, startPoint x: 294, startPoint y: 220, endPoint x: 575, endPoint y: 118, distance: 298.5
click at [294, 225] on button "Next" at bounding box center [307, 236] width 65 height 22
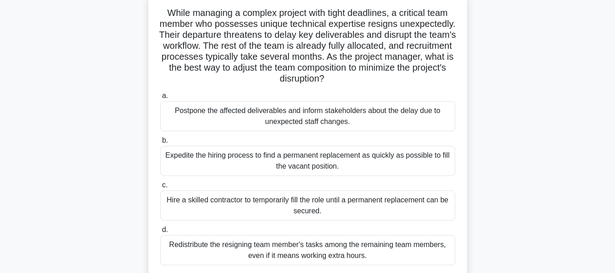
scroll to position [69, 0]
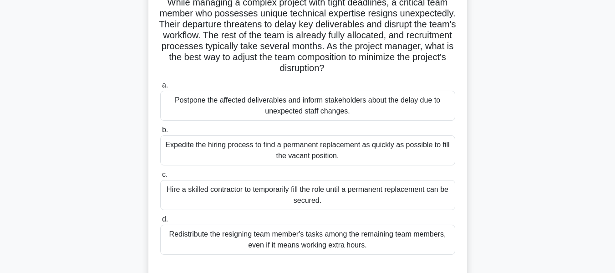
click at [215, 189] on div "Hire a skilled contractor to temporarily fill the role until a permanent replac…" at bounding box center [307, 195] width 295 height 30
click at [160, 178] on input "c. Hire a skilled contractor to temporarily fill the role until a permanent rep…" at bounding box center [160, 175] width 0 height 6
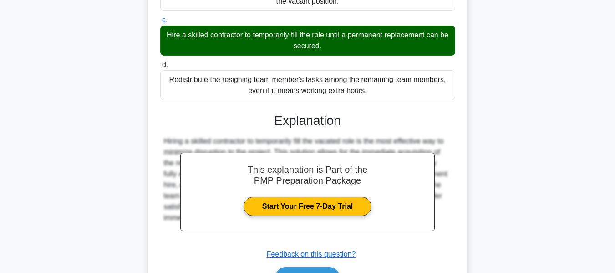
scroll to position [278, 0]
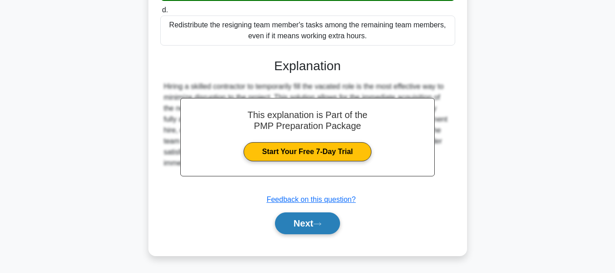
click at [289, 223] on button "Next" at bounding box center [307, 223] width 65 height 22
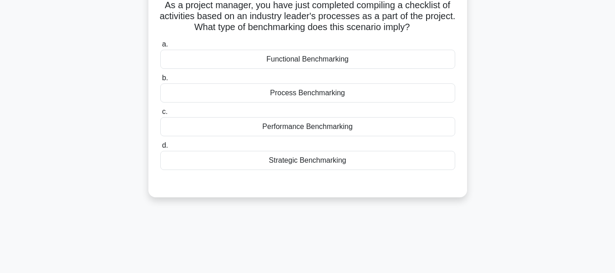
scroll to position [67, 0]
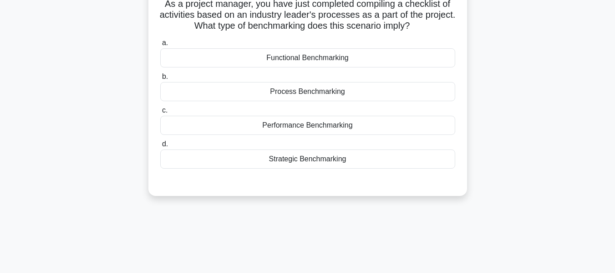
click at [328, 91] on div "Process Benchmarking" at bounding box center [307, 91] width 295 height 19
click at [160, 80] on input "b. Process Benchmarking" at bounding box center [160, 77] width 0 height 6
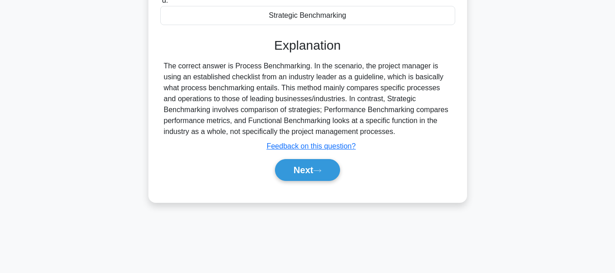
scroll to position [219, 0]
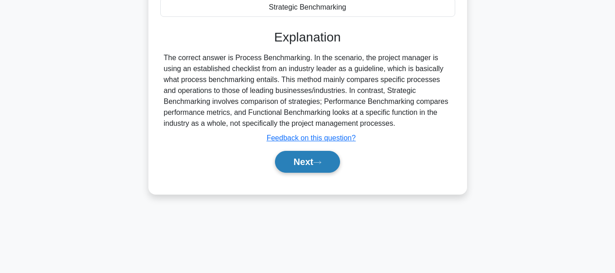
click at [304, 159] on button "Next" at bounding box center [307, 162] width 65 height 22
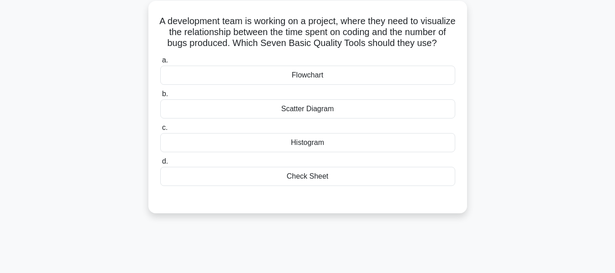
scroll to position [66, 0]
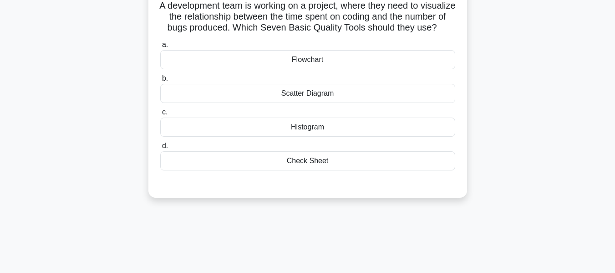
click at [310, 102] on div "Scatter Diagram" at bounding box center [307, 93] width 295 height 19
click at [160, 81] on input "b. Scatter Diagram" at bounding box center [160, 79] width 0 height 6
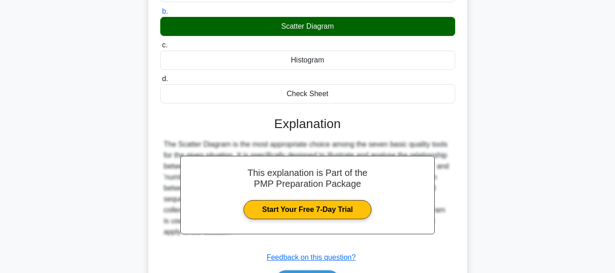
scroll to position [219, 0]
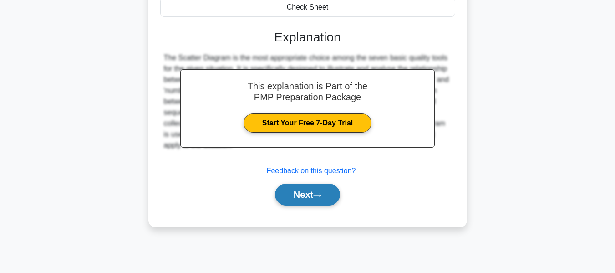
click at [289, 203] on button "Next" at bounding box center [307, 194] width 65 height 22
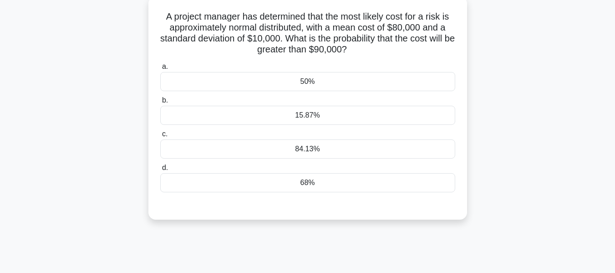
scroll to position [59, 0]
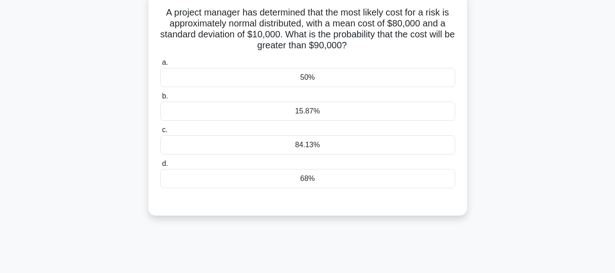
click at [298, 113] on div "15.87%" at bounding box center [307, 111] width 295 height 19
click at [160, 99] on input "b. 15.87%" at bounding box center [160, 96] width 0 height 6
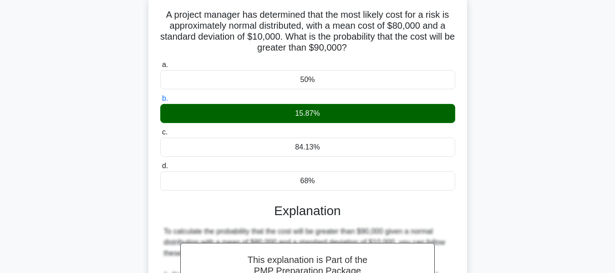
scroll to position [423, 0]
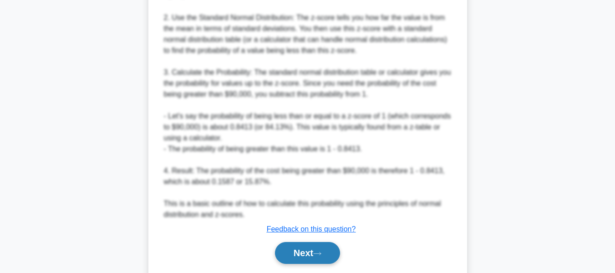
drag, startPoint x: 305, startPoint y: 250, endPoint x: 508, endPoint y: 200, distance: 209.0
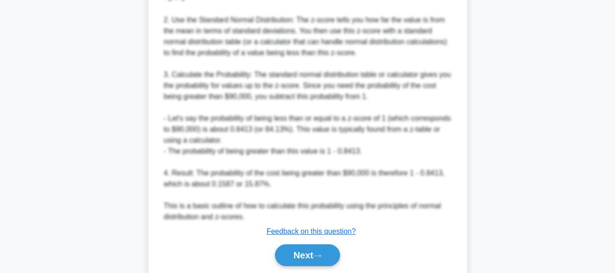
click at [305, 251] on button "Next" at bounding box center [307, 255] width 65 height 22
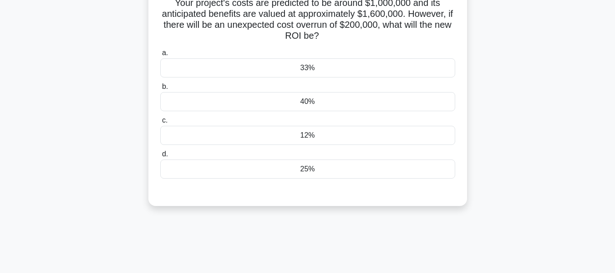
scroll to position [48, 0]
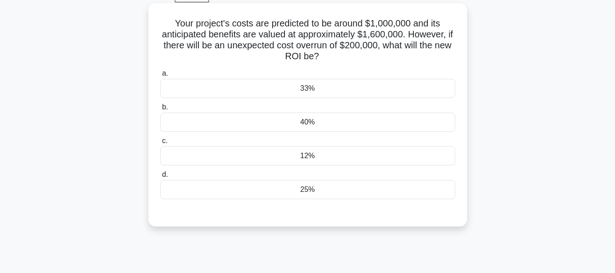
click at [306, 86] on div "33%" at bounding box center [307, 88] width 295 height 19
click at [160, 76] on input "a. 33%" at bounding box center [160, 74] width 0 height 6
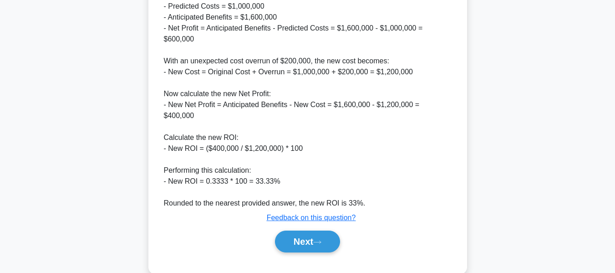
scroll to position [344, 0]
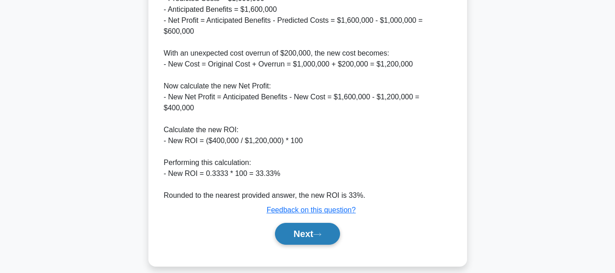
click at [320, 227] on button "Next" at bounding box center [307, 234] width 65 height 22
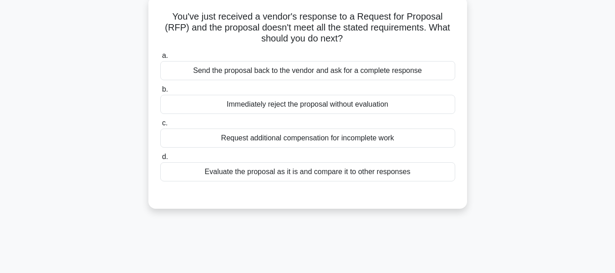
scroll to position [61, 0]
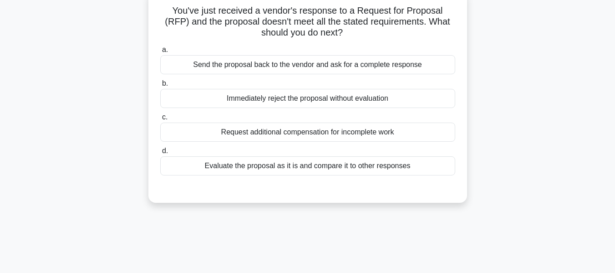
click at [285, 65] on div "Send the proposal back to the vendor and ask for a complete response" at bounding box center [307, 64] width 295 height 19
click at [160, 53] on input "a. Send the proposal back to the vendor and ask for a complete response" at bounding box center [160, 50] width 0 height 6
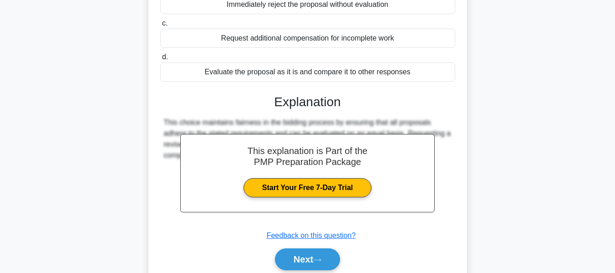
scroll to position [219, 0]
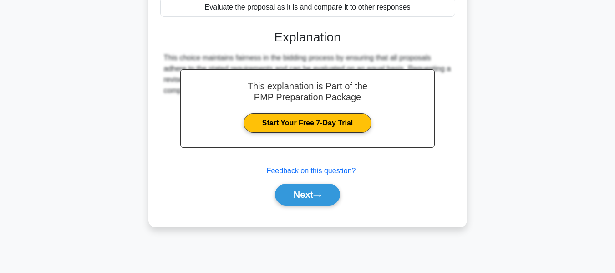
drag, startPoint x: 314, startPoint y: 195, endPoint x: 377, endPoint y: 185, distance: 63.6
click at [314, 195] on button "Next" at bounding box center [307, 194] width 65 height 22
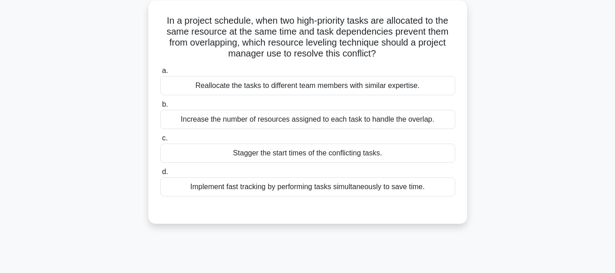
scroll to position [37, 0]
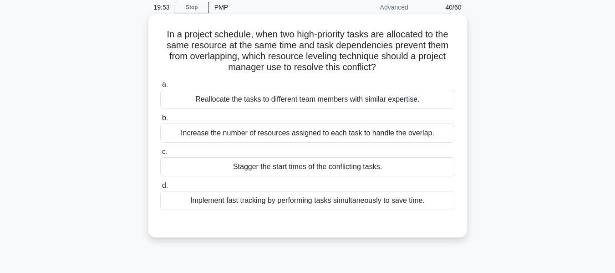
click at [202, 97] on div "Reallocate the tasks to different team members with similar expertise." at bounding box center [307, 99] width 295 height 19
click at [160, 87] on input "a. Reallocate the tasks to different team members with similar expertise." at bounding box center [160, 84] width 0 height 6
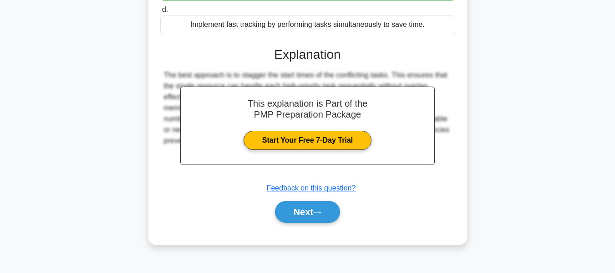
scroll to position [219, 0]
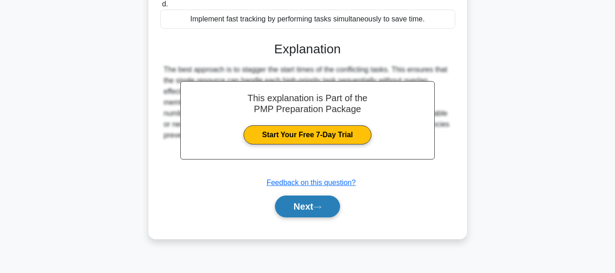
click at [299, 205] on button "Next" at bounding box center [307, 206] width 65 height 22
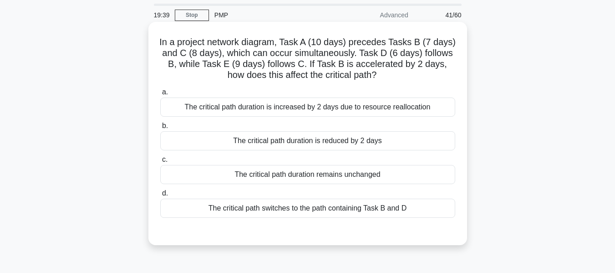
scroll to position [52, 0]
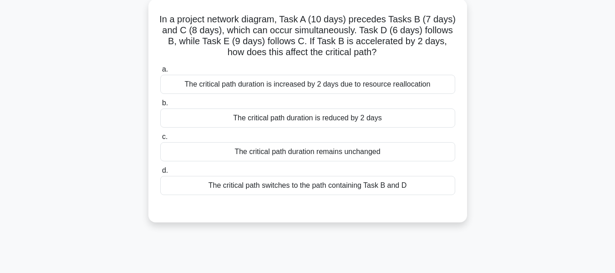
click at [315, 152] on div "The critical path duration remains unchanged" at bounding box center [307, 151] width 295 height 19
click at [160, 140] on input "c. The critical path duration remains unchanged" at bounding box center [160, 137] width 0 height 6
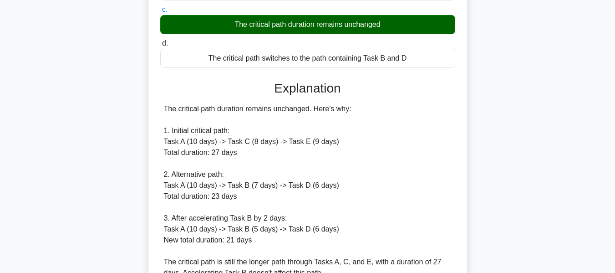
scroll to position [366, 0]
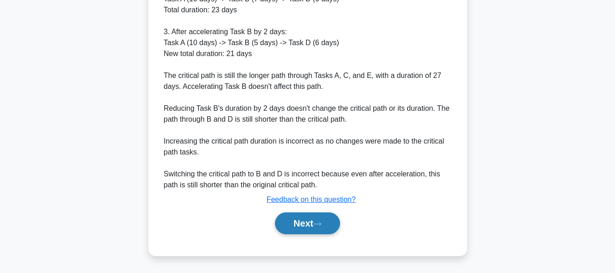
click at [308, 217] on button "Next" at bounding box center [307, 223] width 65 height 22
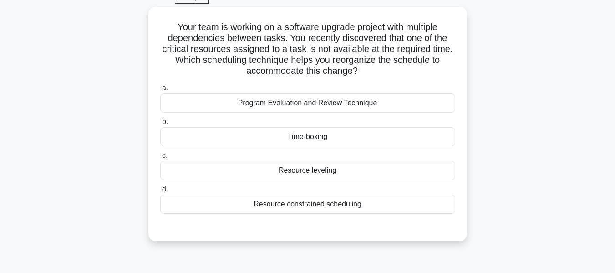
scroll to position [56, 0]
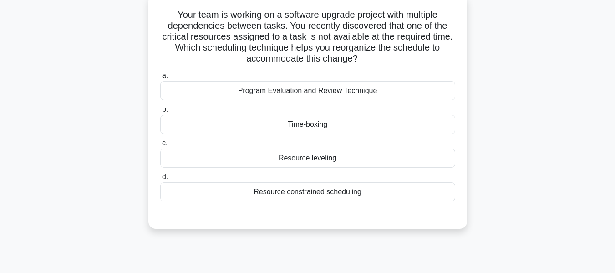
click at [300, 157] on div "Resource leveling" at bounding box center [307, 157] width 295 height 19
click at [160, 146] on input "c. Resource leveling" at bounding box center [160, 143] width 0 height 6
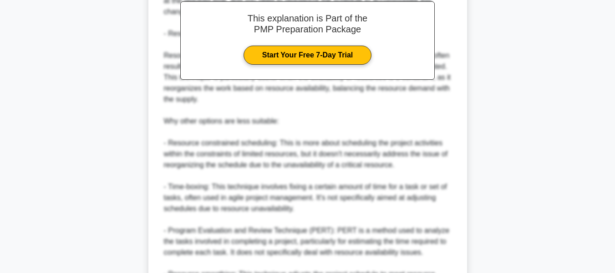
scroll to position [421, 0]
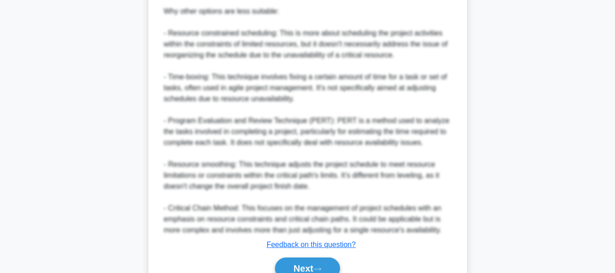
drag, startPoint x: 300, startPoint y: 264, endPoint x: 578, endPoint y: 107, distance: 320.0
click at [300, 264] on button "Next" at bounding box center [307, 268] width 65 height 22
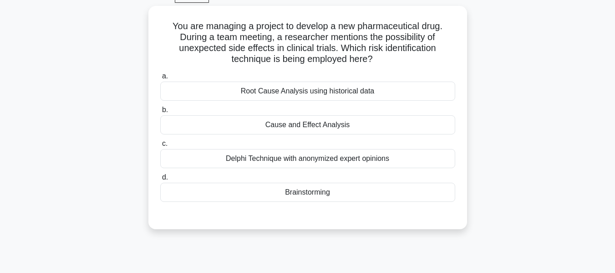
scroll to position [51, 0]
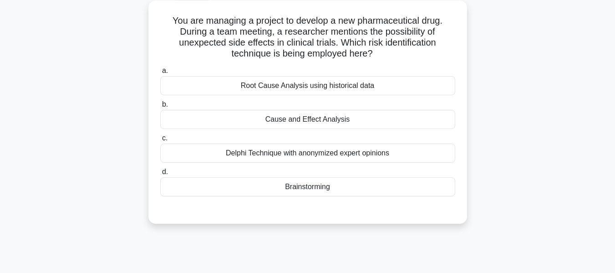
click at [310, 186] on div "Brainstorming" at bounding box center [307, 186] width 295 height 19
click at [160, 175] on input "d. Brainstorming" at bounding box center [160, 172] width 0 height 6
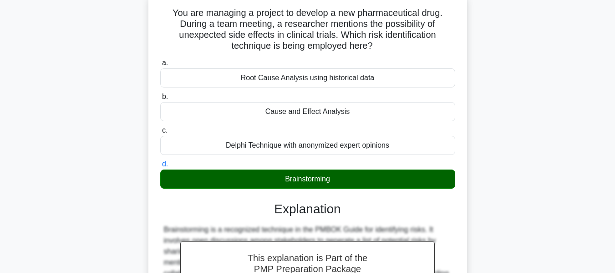
scroll to position [219, 0]
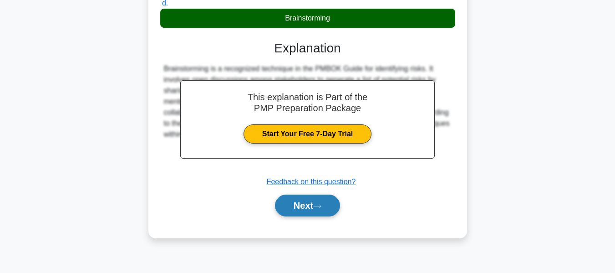
click at [307, 202] on button "Next" at bounding box center [307, 205] width 65 height 22
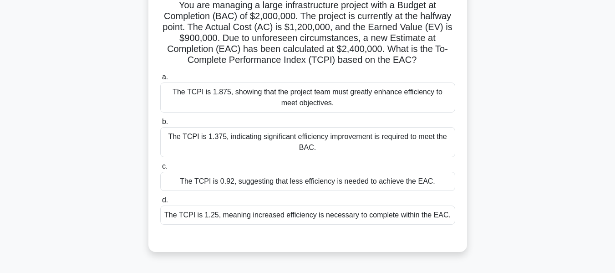
scroll to position [67, 0]
click at [247, 214] on div "The TCPI is 1.25, meaning increased efficiency is necessary to complete within …" at bounding box center [307, 213] width 295 height 19
click at [160, 202] on input "d. The TCPI is 1.25, meaning increased efficiency is necessary to complete with…" at bounding box center [160, 199] width 0 height 6
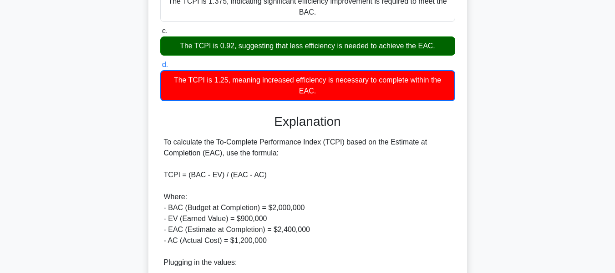
scroll to position [355, 0]
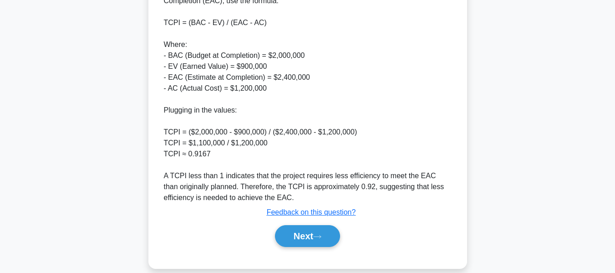
drag, startPoint x: 293, startPoint y: 219, endPoint x: 609, endPoint y: 145, distance: 324.9
click at [293, 225] on button "Next" at bounding box center [307, 236] width 65 height 22
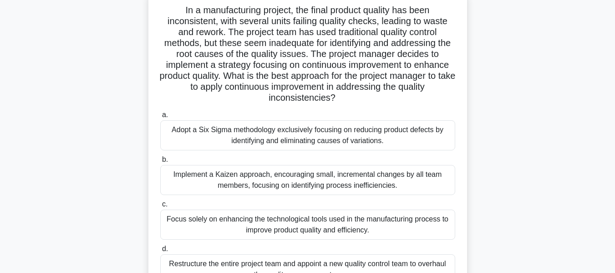
scroll to position [66, 0]
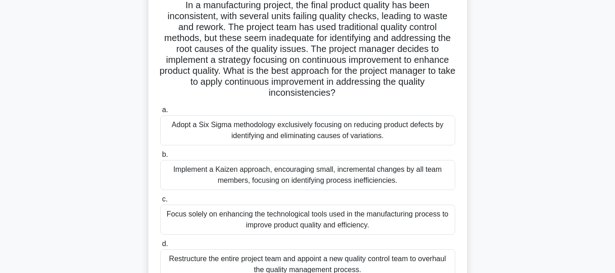
click at [347, 127] on div "Adopt a Six Sigma methodology exclusively focusing on reducing product defects …" at bounding box center [307, 130] width 295 height 30
click at [160, 113] on input "a. Adopt a Six Sigma methodology exclusively focusing on reducing product defec…" at bounding box center [160, 110] width 0 height 6
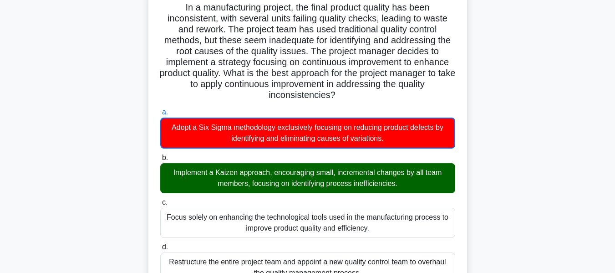
scroll to position [339, 0]
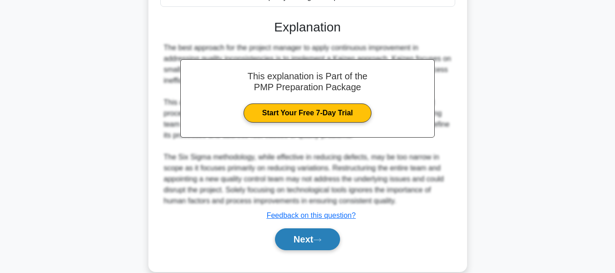
click at [296, 237] on button "Next" at bounding box center [307, 239] width 65 height 22
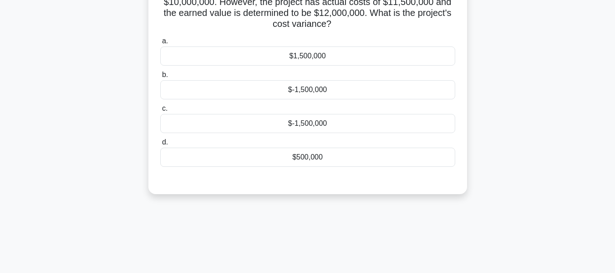
scroll to position [37, 0]
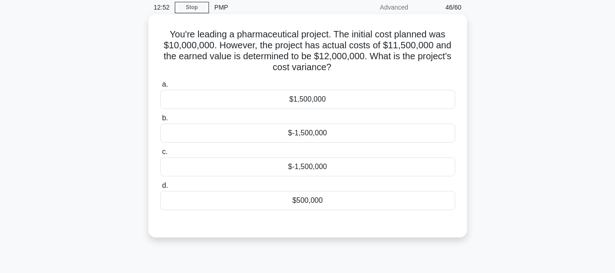
click at [304, 201] on div "$500,000" at bounding box center [307, 200] width 295 height 19
click at [160, 188] on input "d. $500,000" at bounding box center [160, 186] width 0 height 6
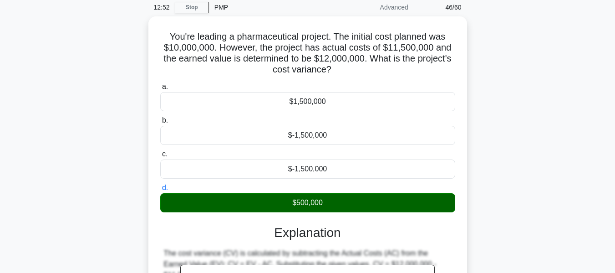
scroll to position [219, 0]
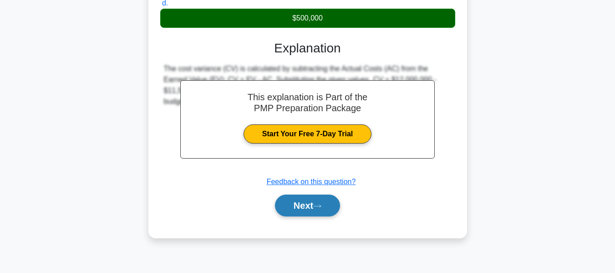
click at [309, 206] on button "Next" at bounding box center [307, 205] width 65 height 22
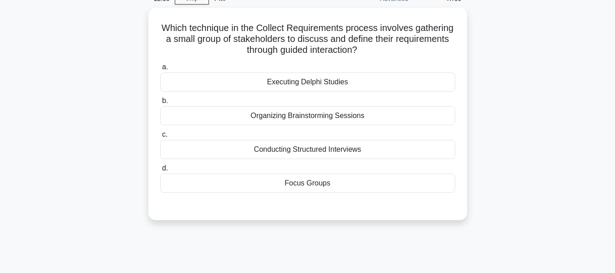
scroll to position [53, 0]
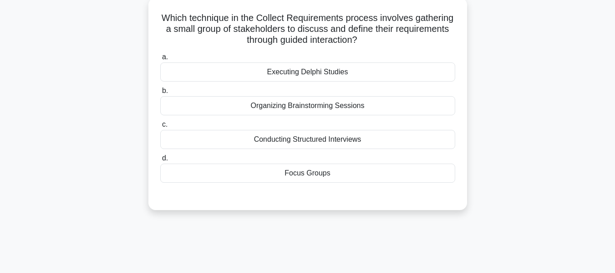
click at [306, 171] on div "Focus Groups" at bounding box center [307, 172] width 295 height 19
click at [160, 161] on input "d. Focus Groups" at bounding box center [160, 158] width 0 height 6
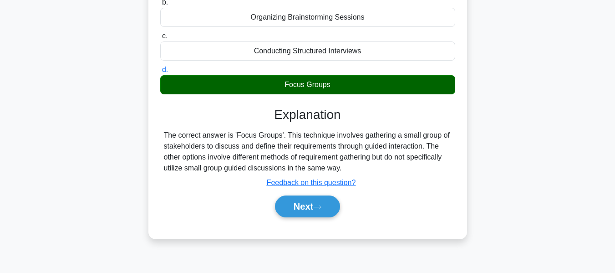
scroll to position [219, 0]
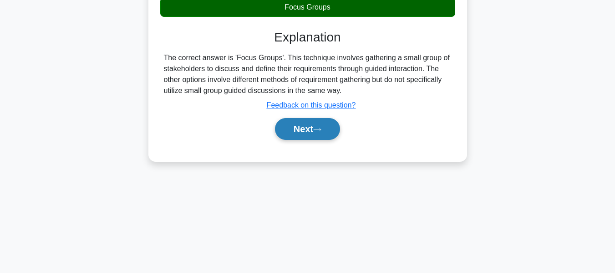
click at [301, 126] on button "Next" at bounding box center [307, 129] width 65 height 22
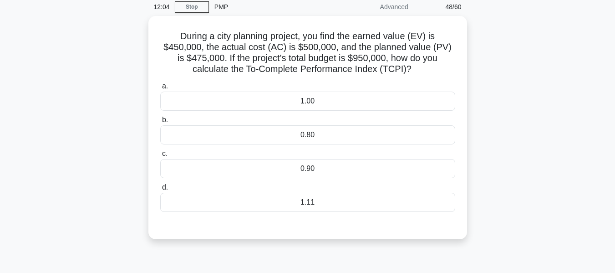
scroll to position [37, 0]
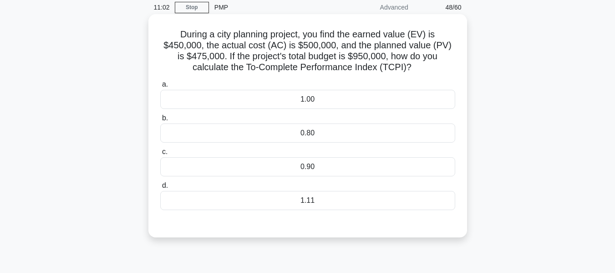
click at [331, 197] on div "1.11" at bounding box center [307, 200] width 295 height 19
click at [160, 188] on input "d. 1.11" at bounding box center [160, 186] width 0 height 6
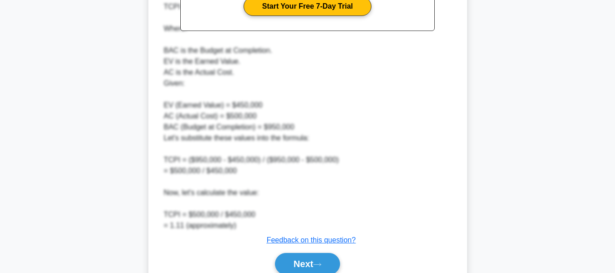
scroll to position [387, 0]
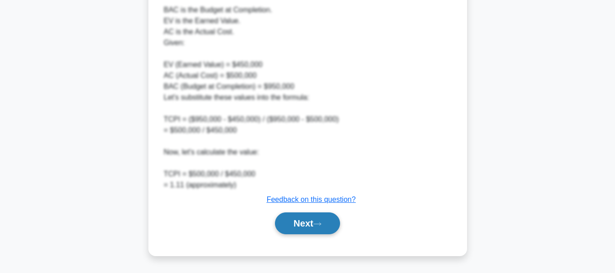
click at [295, 219] on button "Next" at bounding box center [307, 223] width 65 height 22
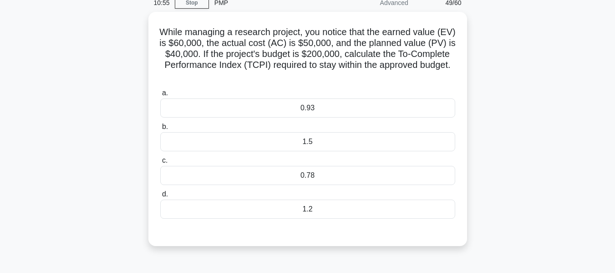
scroll to position [43, 0]
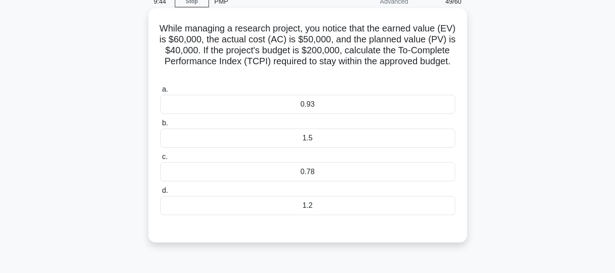
click at [312, 100] on div "0.93" at bounding box center [307, 104] width 295 height 19
click at [160, 92] on input "a. 0.93" at bounding box center [160, 89] width 0 height 6
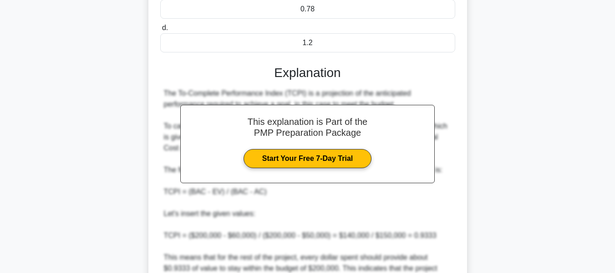
scroll to position [355, 0]
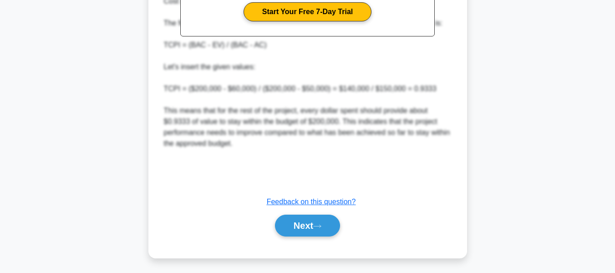
drag, startPoint x: 309, startPoint y: 223, endPoint x: 594, endPoint y: 132, distance: 299.3
click at [309, 223] on button "Next" at bounding box center [307, 225] width 65 height 22
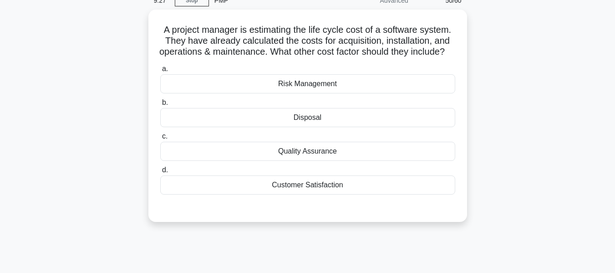
scroll to position [46, 0]
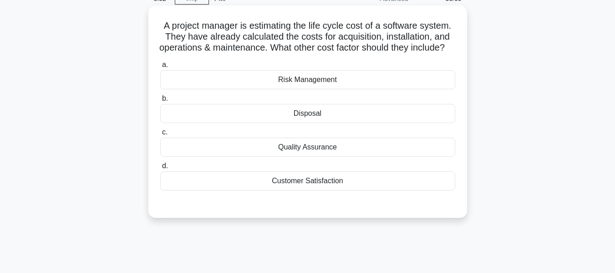
click at [311, 123] on div "Disposal" at bounding box center [307, 113] width 295 height 19
click at [160, 102] on input "b. Disposal" at bounding box center [160, 99] width 0 height 6
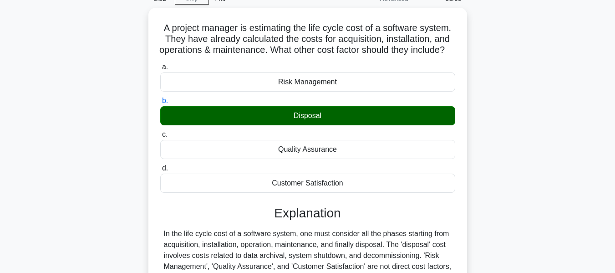
scroll to position [219, 0]
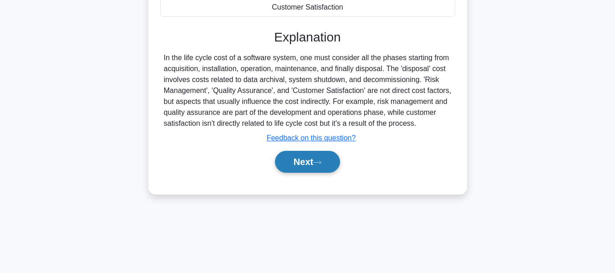
click at [308, 170] on button "Next" at bounding box center [307, 162] width 65 height 22
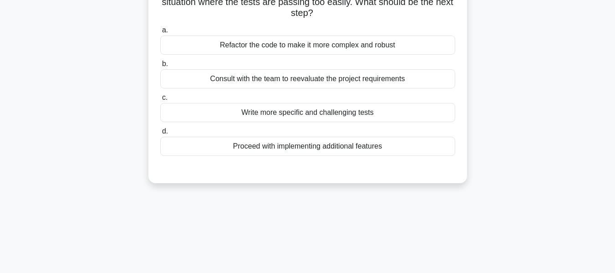
scroll to position [37, 0]
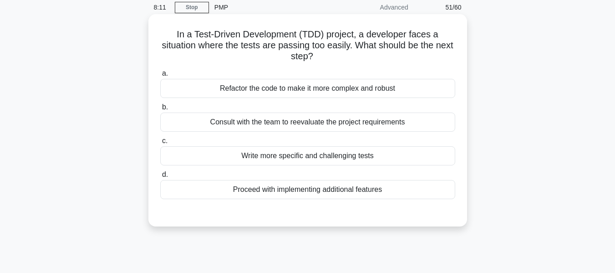
click at [307, 122] on div "Consult with the team to reevaluate the project requirements" at bounding box center [307, 121] width 295 height 19
click at [160, 110] on input "b. Consult with the team to reevaluate the project requirements" at bounding box center [160, 107] width 0 height 6
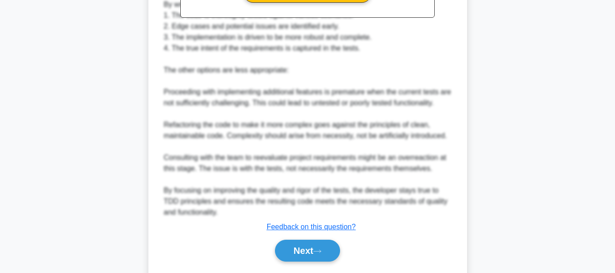
scroll to position [377, 0]
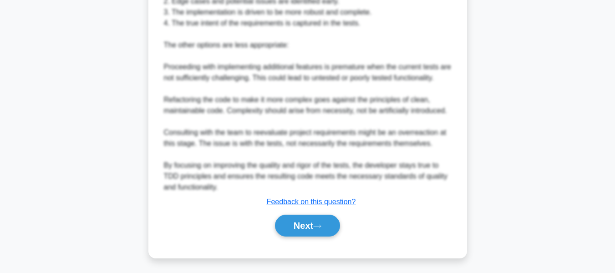
drag, startPoint x: 300, startPoint y: 220, endPoint x: 566, endPoint y: 147, distance: 276.7
click at [300, 220] on button "Next" at bounding box center [307, 225] width 65 height 22
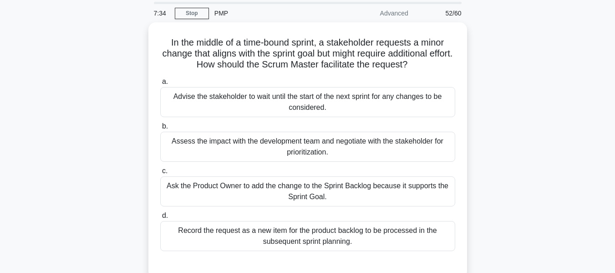
scroll to position [33, 0]
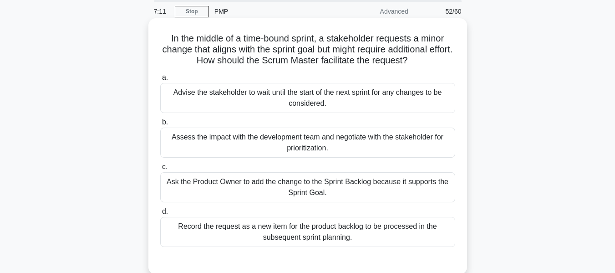
click at [303, 230] on div "Record the request as a new item for the product backlog to be processed in the…" at bounding box center [307, 232] width 295 height 30
click at [160, 214] on input "d. Record the request as a new item for the product backlog to be processed in …" at bounding box center [160, 211] width 0 height 6
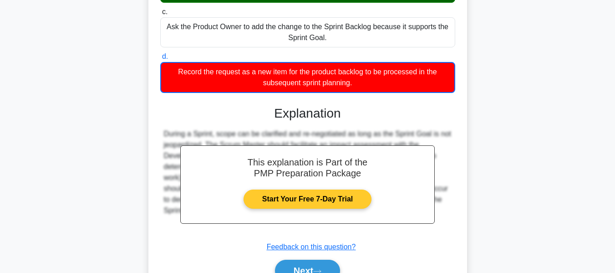
scroll to position [190, 0]
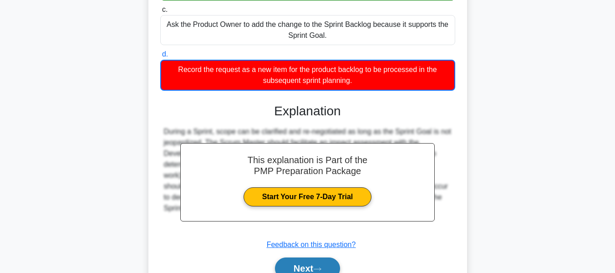
click at [301, 263] on button "Next" at bounding box center [307, 268] width 65 height 22
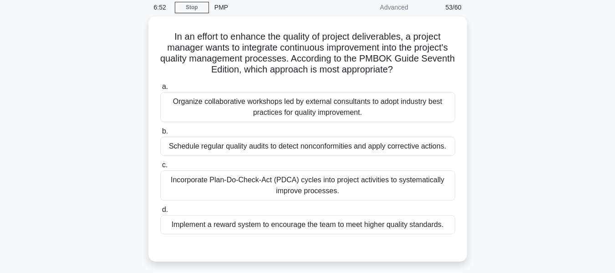
scroll to position [39, 0]
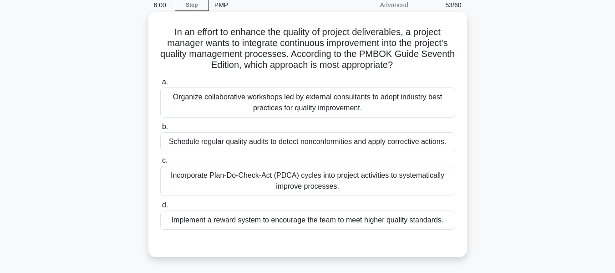
click at [264, 179] on div "Incorporate Plan-Do-Check-Act (PDCA) cycles into project activities to systemat…" at bounding box center [307, 181] width 295 height 30
click at [160, 163] on input "c. Incorporate Plan-Do-Check-Act (PDCA) cycles into project activities to syste…" at bounding box center [160, 160] width 0 height 6
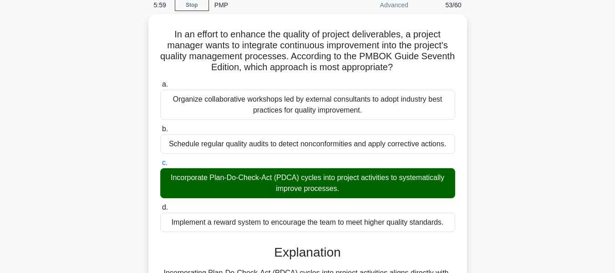
scroll to position [219, 0]
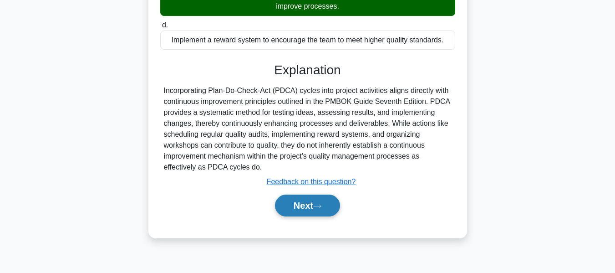
click at [300, 206] on button "Next" at bounding box center [307, 205] width 65 height 22
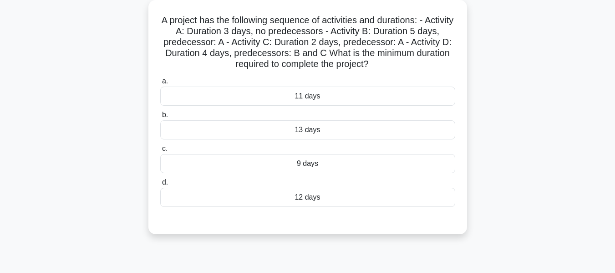
scroll to position [37, 0]
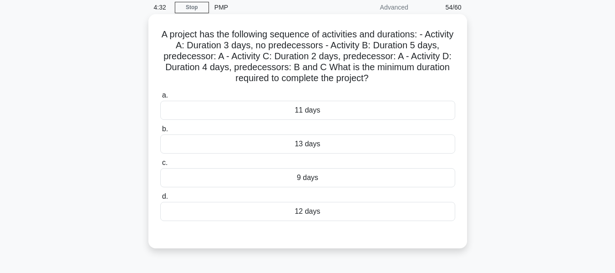
click at [315, 208] on div "12 days" at bounding box center [307, 211] width 295 height 19
click at [160, 199] on input "d. 12 days" at bounding box center [160, 196] width 0 height 6
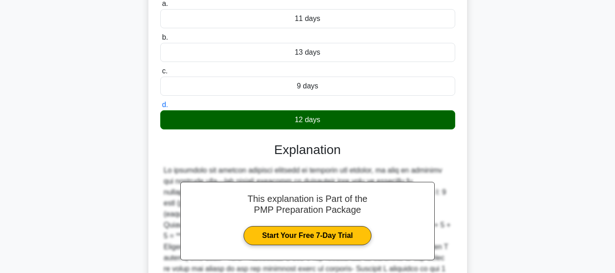
scroll to position [256, 0]
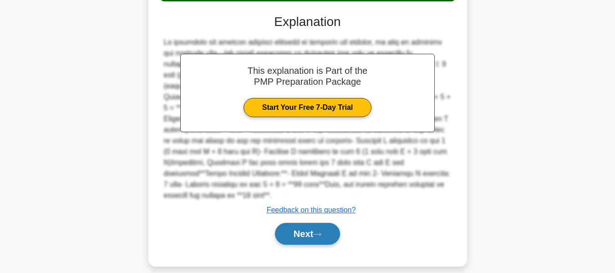
click at [306, 223] on button "Next" at bounding box center [307, 234] width 65 height 22
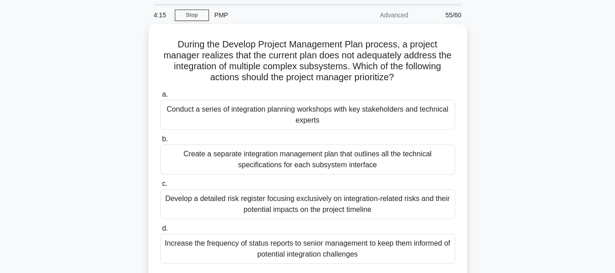
scroll to position [29, 0]
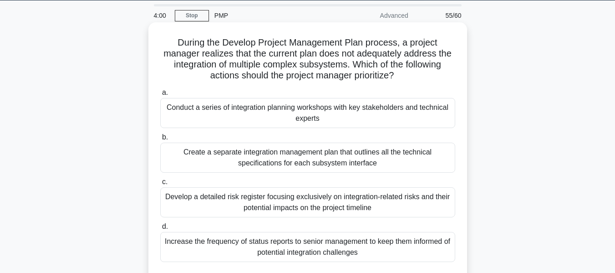
click at [282, 112] on div "Conduct a series of integration planning workshops with key stakeholders and te…" at bounding box center [307, 113] width 295 height 30
click at [160, 96] on input "a. Conduct a series of integration planning workshops with key stakeholders and…" at bounding box center [160, 93] width 0 height 6
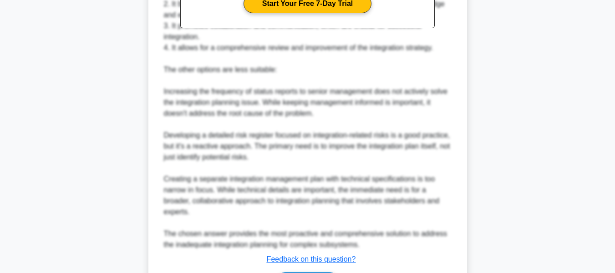
scroll to position [453, 0]
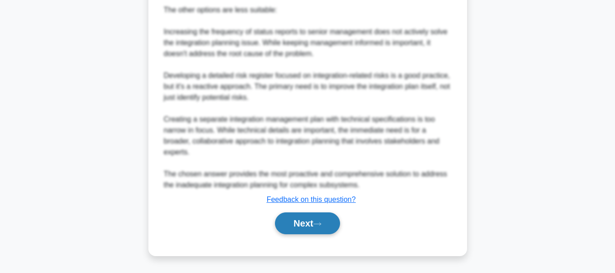
drag, startPoint x: 302, startPoint y: 226, endPoint x: 323, endPoint y: 225, distance: 20.9
click at [302, 226] on button "Next" at bounding box center [307, 223] width 65 height 22
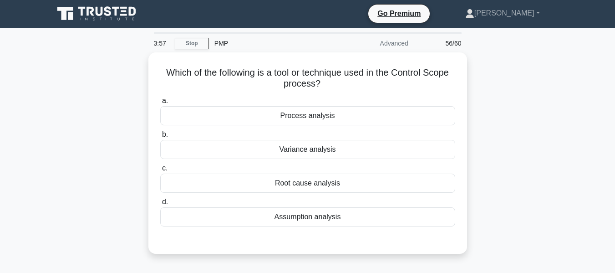
scroll to position [0, 0]
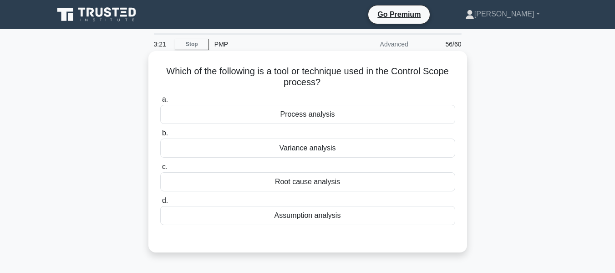
click at [293, 147] on div "Variance analysis" at bounding box center [307, 147] width 295 height 19
click at [160, 136] on input "b. Variance analysis" at bounding box center [160, 133] width 0 height 6
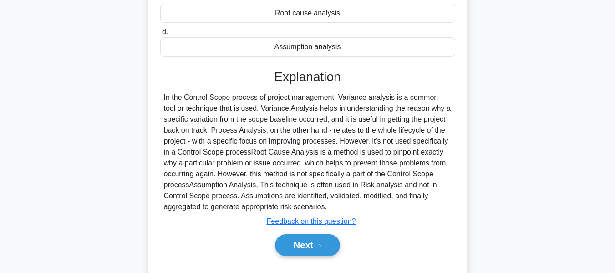
scroll to position [219, 0]
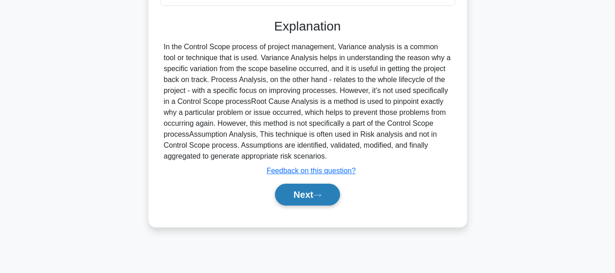
click at [308, 194] on button "Next" at bounding box center [307, 194] width 65 height 22
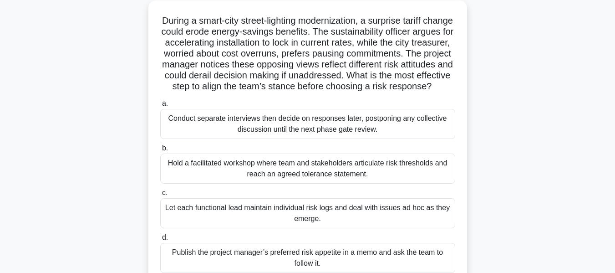
scroll to position [37, 0]
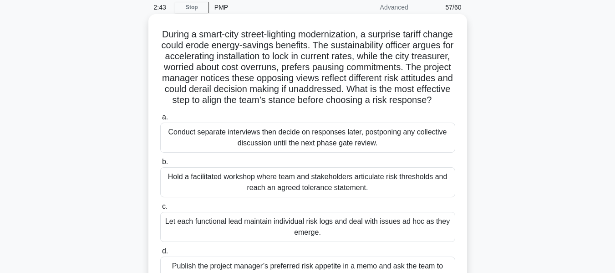
click at [335, 193] on div "Hold a facilitated workshop where team and stakeholders articulate risk thresho…" at bounding box center [307, 182] width 295 height 30
click at [160, 165] on input "b. Hold a facilitated workshop where team and stakeholders articulate risk thre…" at bounding box center [160, 162] width 0 height 6
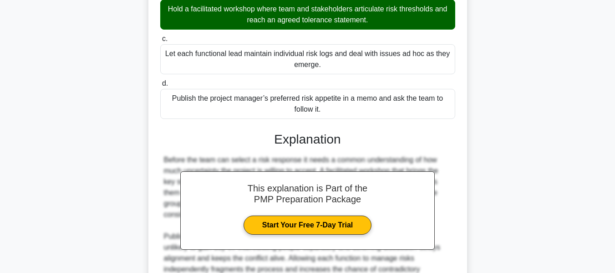
scroll to position [322, 0]
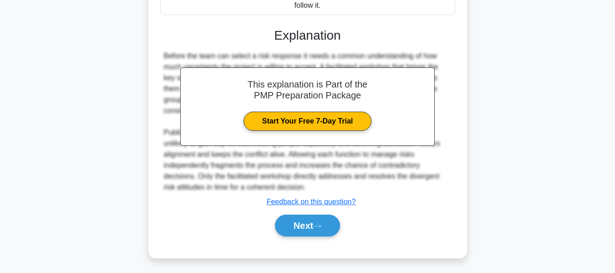
drag, startPoint x: 305, startPoint y: 220, endPoint x: 505, endPoint y: 160, distance: 208.2
click at [305, 220] on button "Next" at bounding box center [307, 225] width 65 height 22
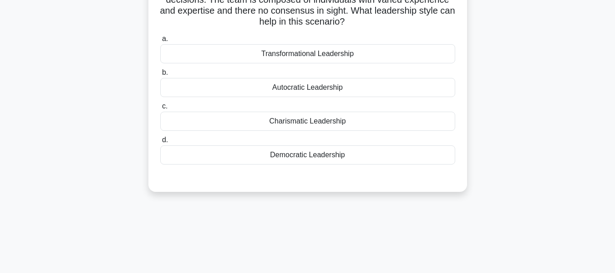
scroll to position [62, 0]
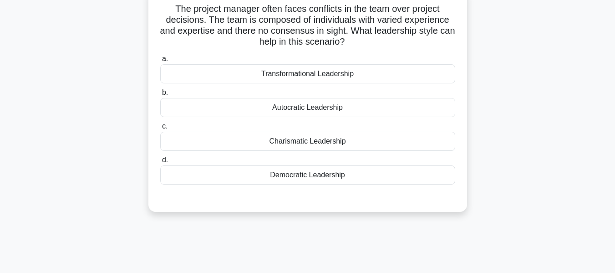
click at [288, 106] on div "Autocratic Leadership" at bounding box center [307, 107] width 295 height 19
click at [160, 96] on input "b. Autocratic Leadership" at bounding box center [160, 93] width 0 height 6
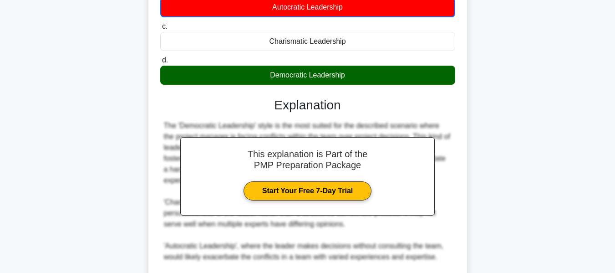
scroll to position [290, 0]
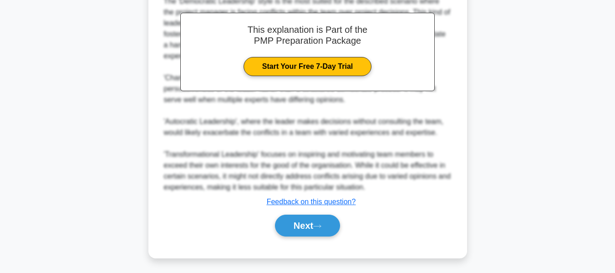
drag, startPoint x: 292, startPoint y: 222, endPoint x: 531, endPoint y: 119, distance: 259.9
click at [292, 222] on button "Next" at bounding box center [307, 225] width 65 height 22
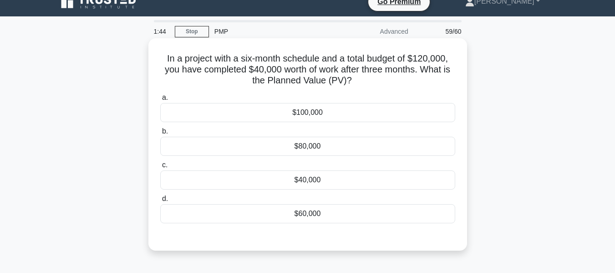
scroll to position [0, 0]
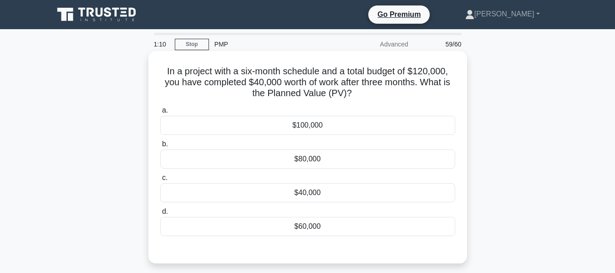
click at [309, 223] on div "$60,000" at bounding box center [307, 226] width 295 height 19
click at [160, 214] on input "d. $60,000" at bounding box center [160, 211] width 0 height 6
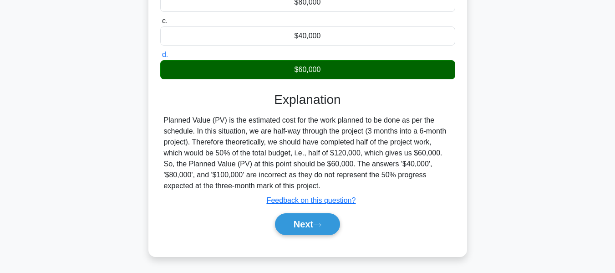
scroll to position [219, 0]
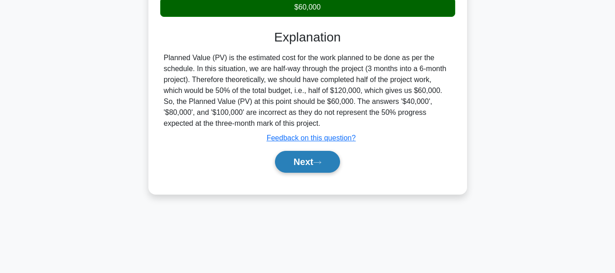
click at [294, 163] on button "Next" at bounding box center [307, 162] width 65 height 22
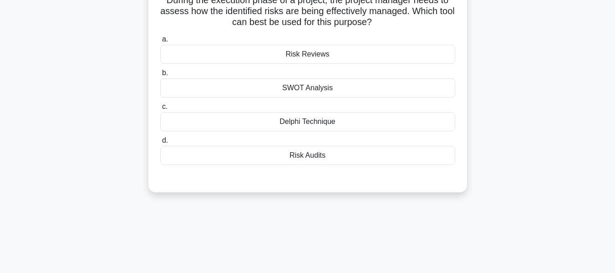
scroll to position [37, 0]
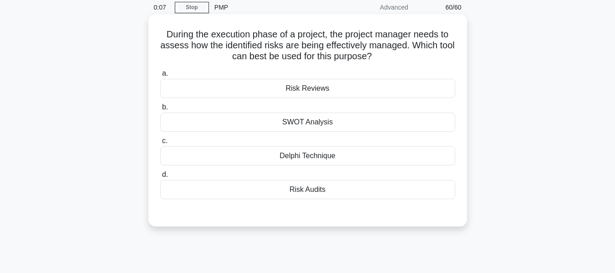
click at [308, 187] on div "Risk Audits" at bounding box center [307, 189] width 295 height 19
click at [160, 178] on input "d. Risk Audits" at bounding box center [160, 175] width 0 height 6
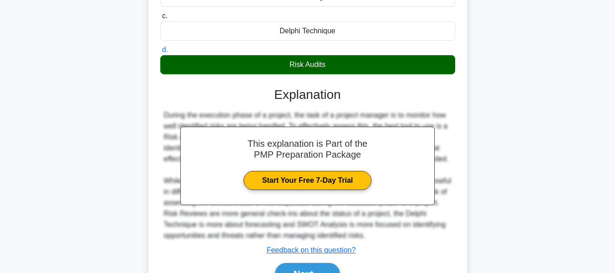
scroll to position [219, 0]
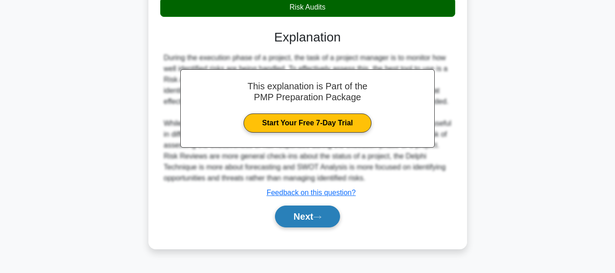
click at [301, 213] on button "Next" at bounding box center [307, 216] width 65 height 22
click at [299, 214] on button "Next" at bounding box center [307, 216] width 65 height 22
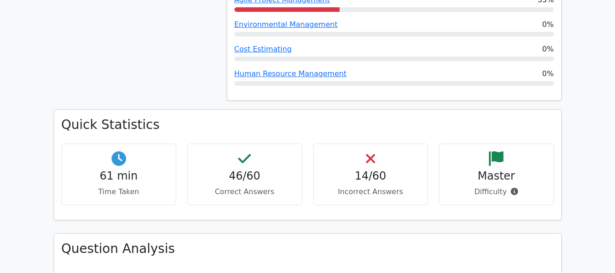
scroll to position [1092, 0]
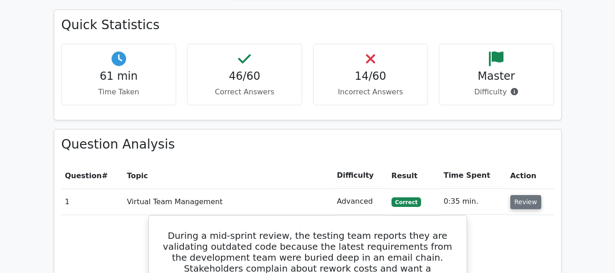
click at [523, 195] on button "Review" at bounding box center [525, 202] width 31 height 14
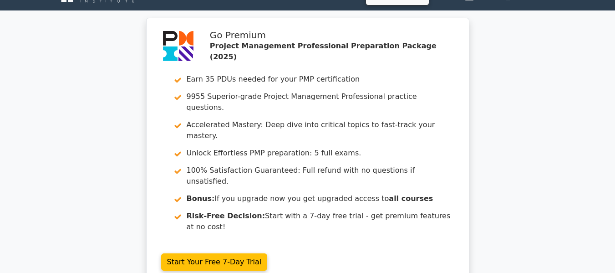
scroll to position [0, 0]
